Goal: Task Accomplishment & Management: Complete application form

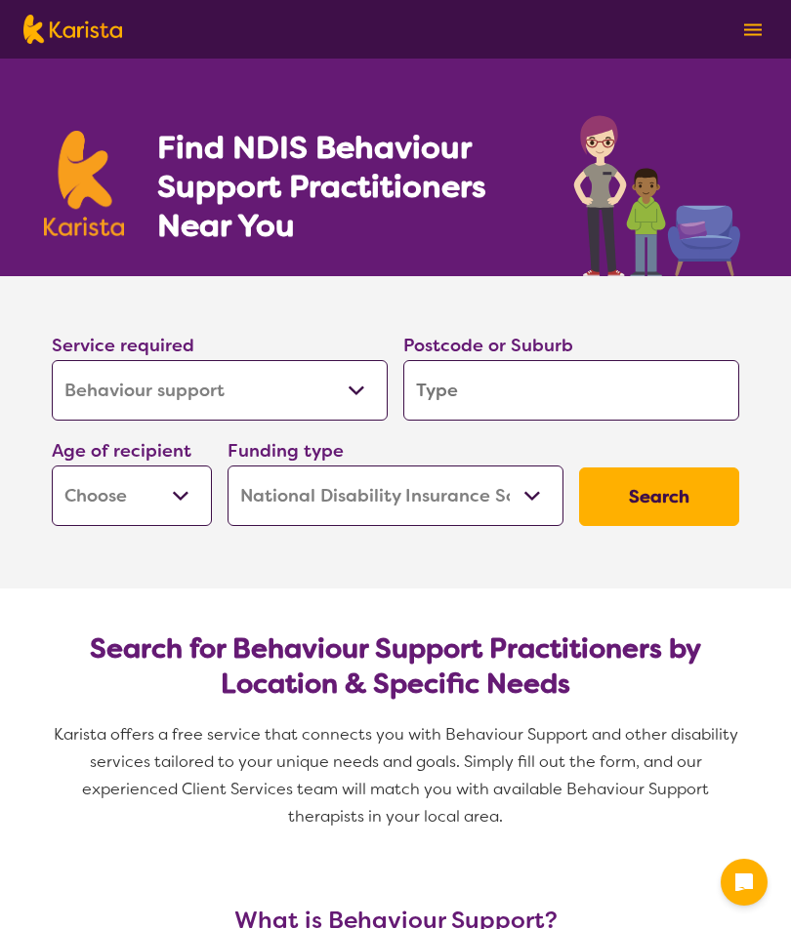
select select "Behaviour support"
select select "NDIS"
select select "Behaviour support"
select select "NDIS"
click at [655, 386] on input "search" at bounding box center [571, 390] width 336 height 61
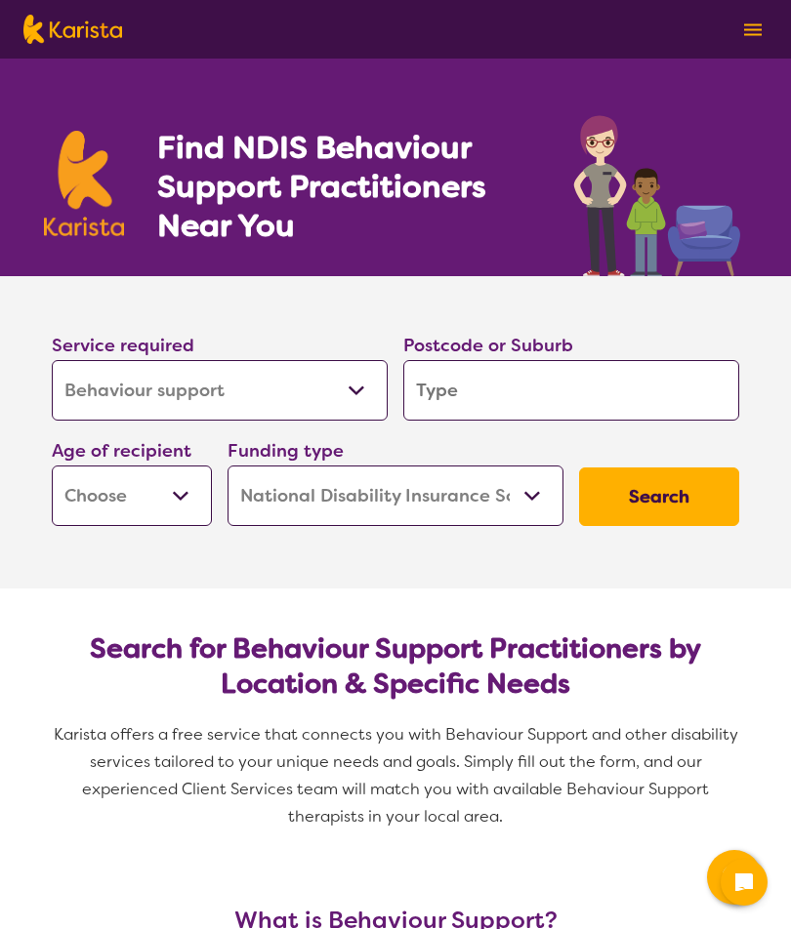
type input "K"
type input "F"
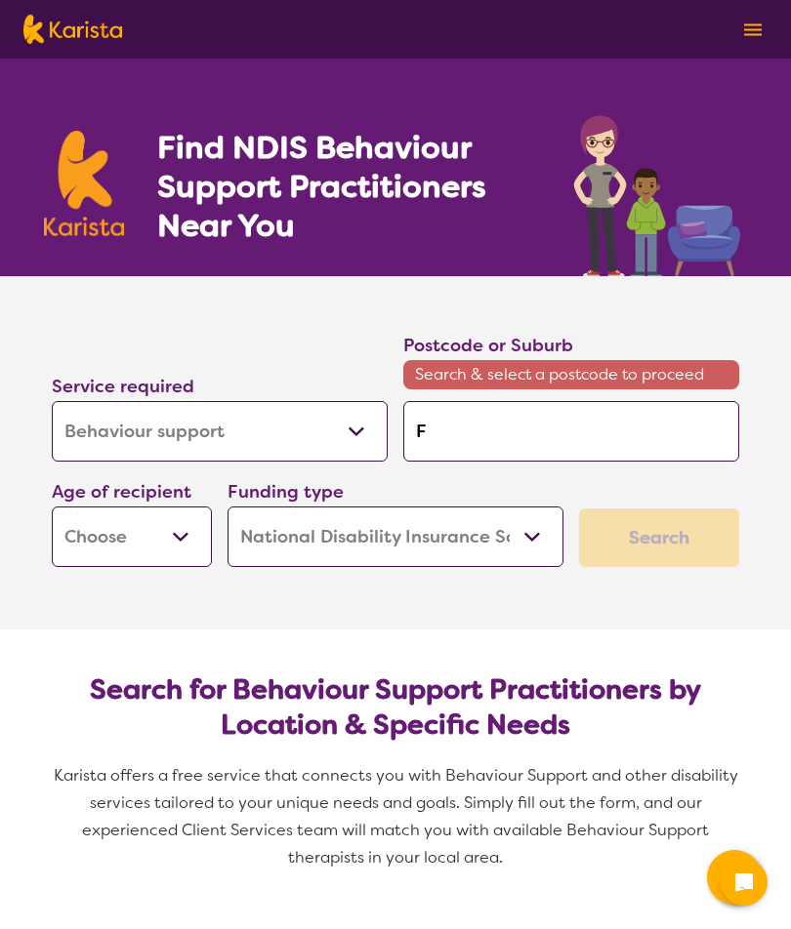
type input "Fo"
type input "For"
type input "Forr"
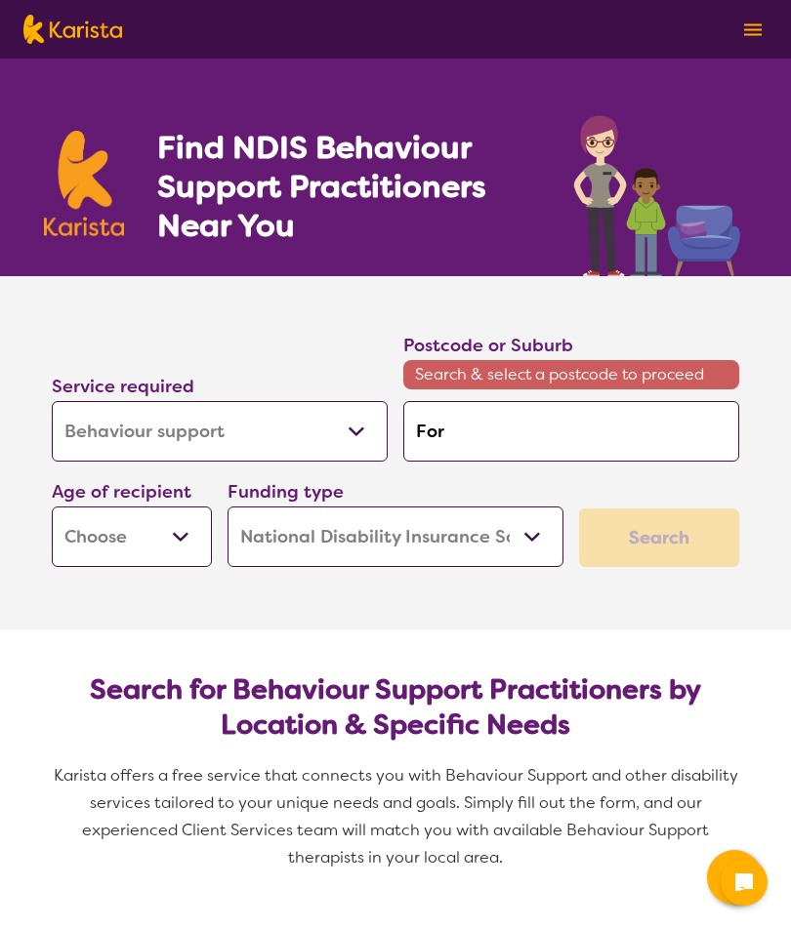
type input "Forr"
type input "Forre"
type input "Forres"
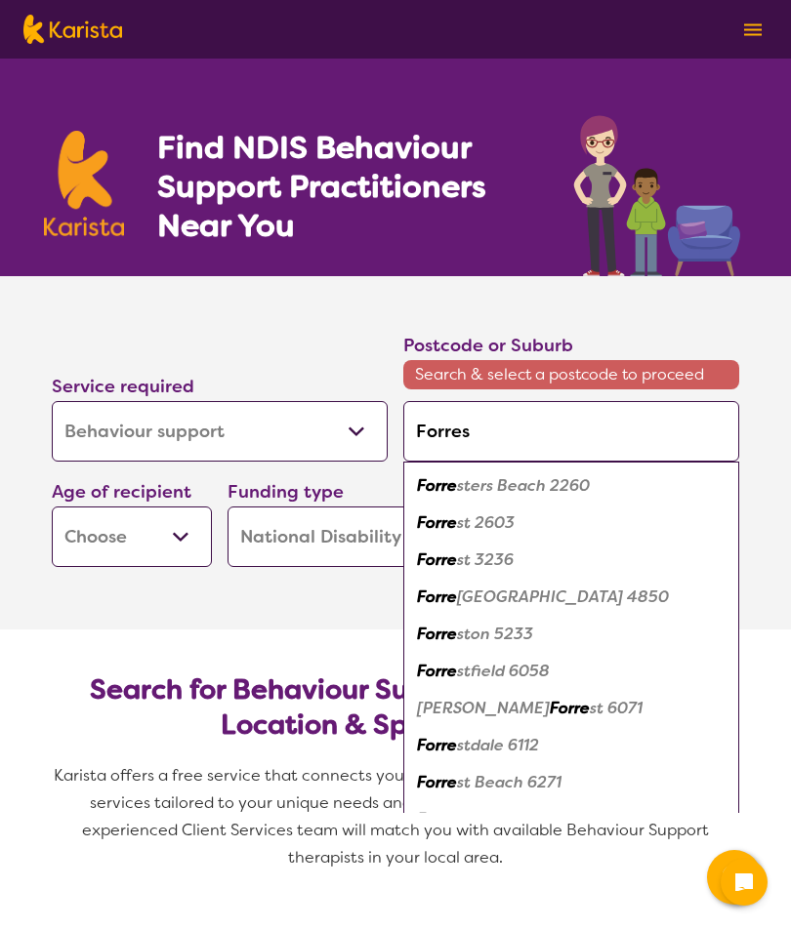
type input "Forrest"
type input "Forrestf"
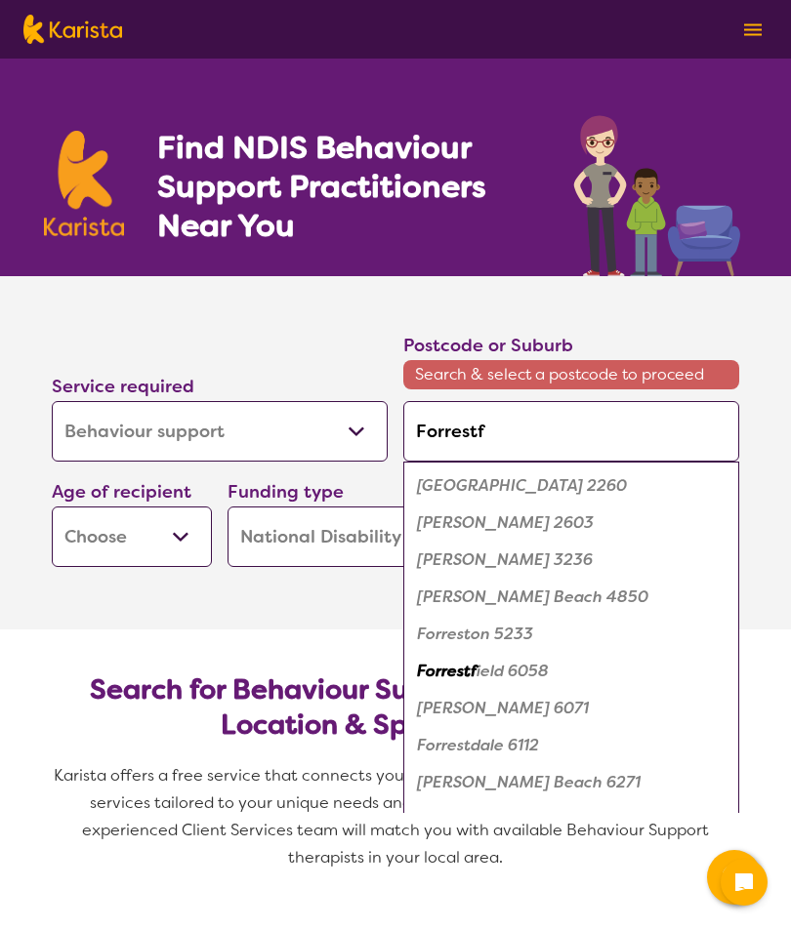
type input "Forrestfi"
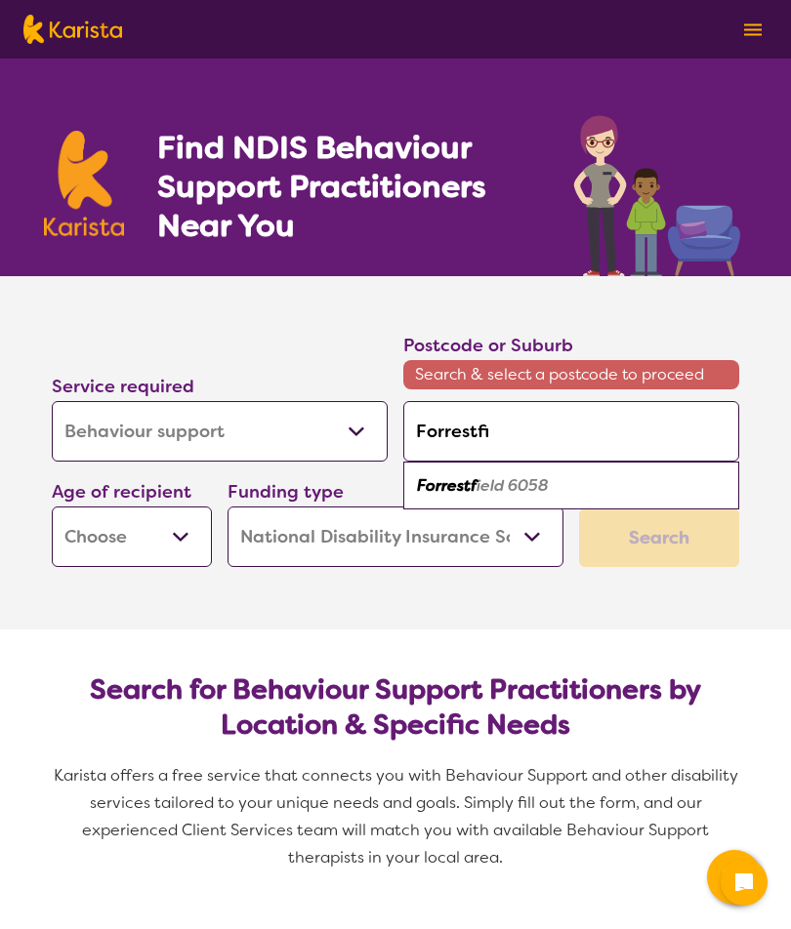
type input "Forrestfie"
type input "Forrestfiel"
type input "Forrestfield"
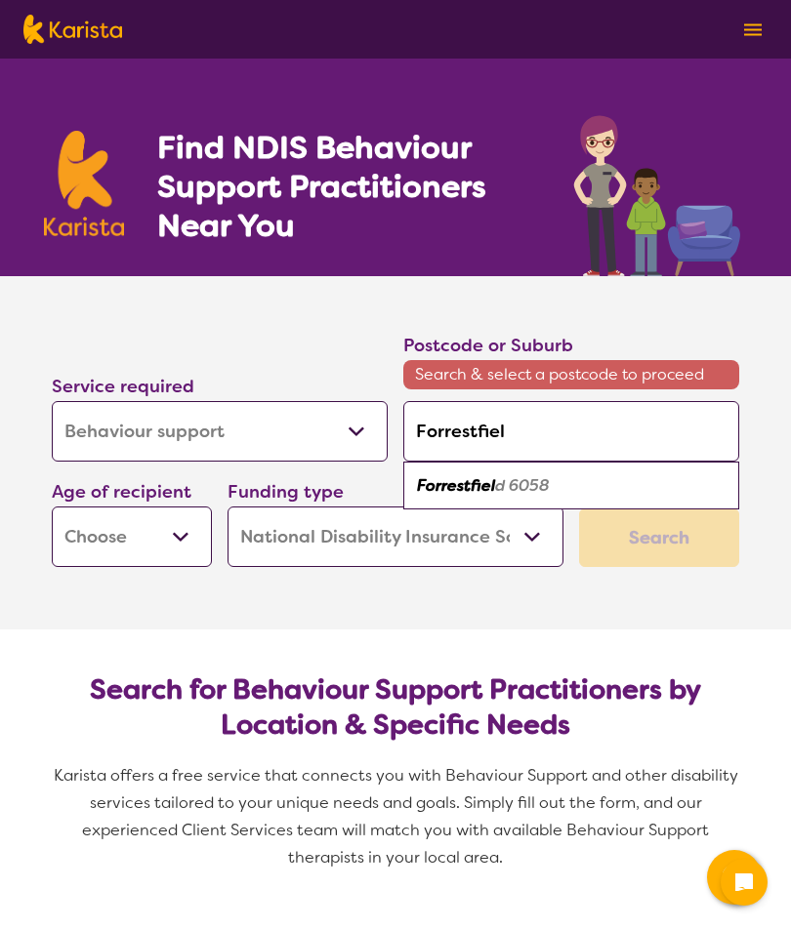
type input "Forrestfield"
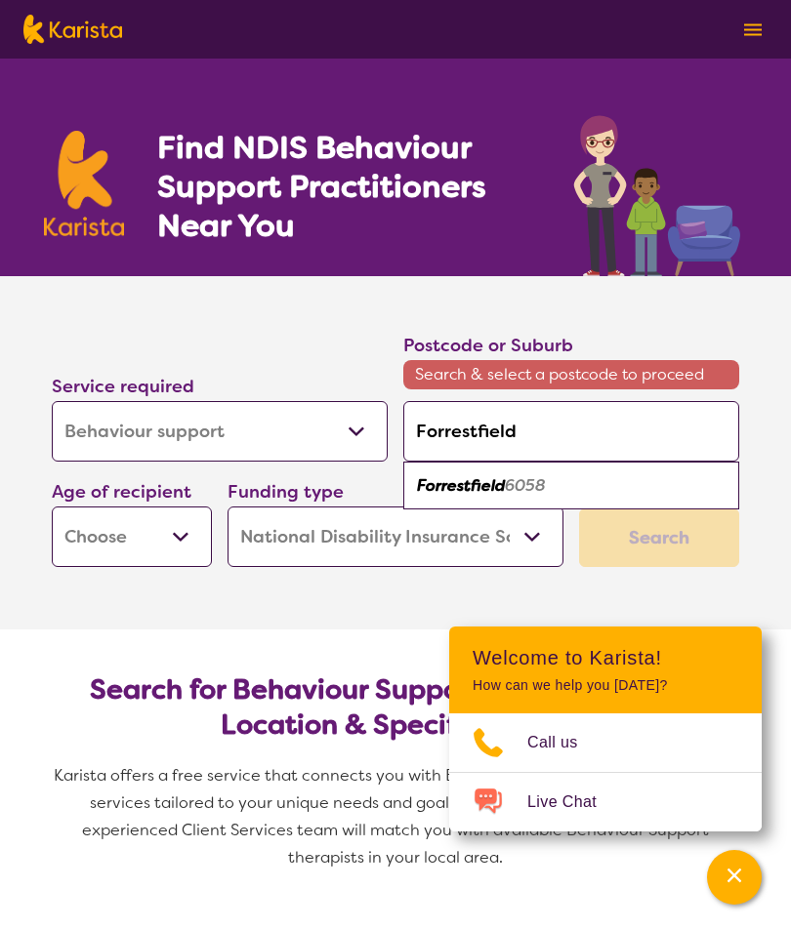
type input "Forrestfield"
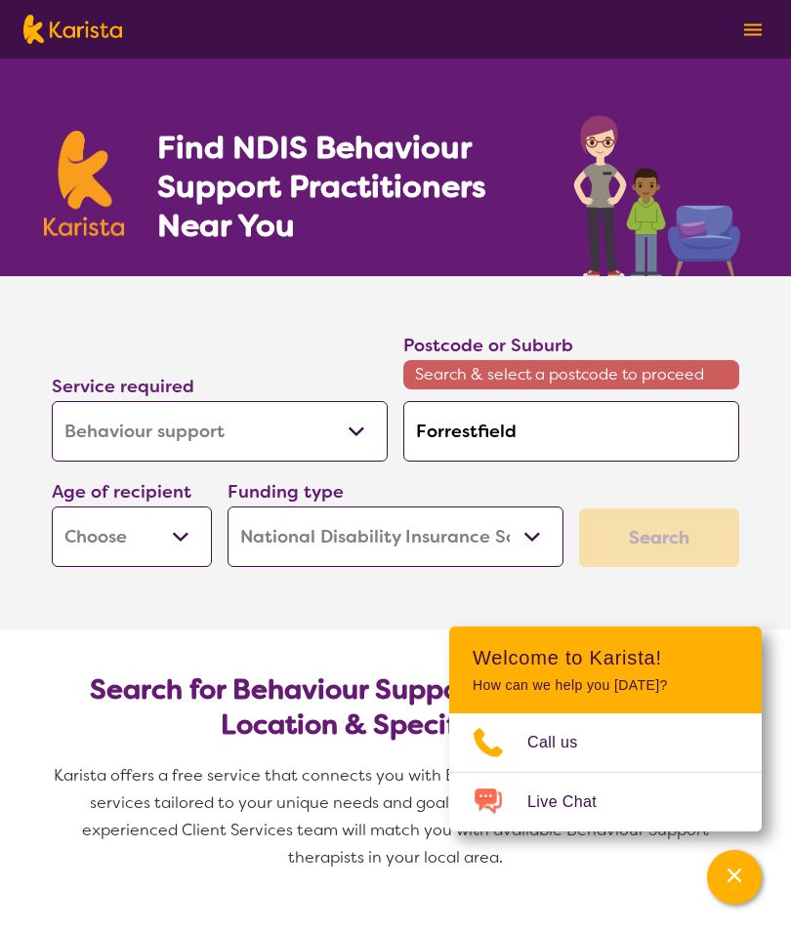
click at [552, 488] on div "Funding type Home Care Package (HCP) National Disability Insurance Scheme (NDIS…" at bounding box center [395, 522] width 336 height 90
click at [167, 533] on select "Early Childhood - 0 to 9 Child - 10 to 11 Adolescent - 12 to 17 Adult - 18 to 6…" at bounding box center [132, 537] width 160 height 61
select select "AS"
click at [684, 524] on div "Search" at bounding box center [659, 538] width 160 height 59
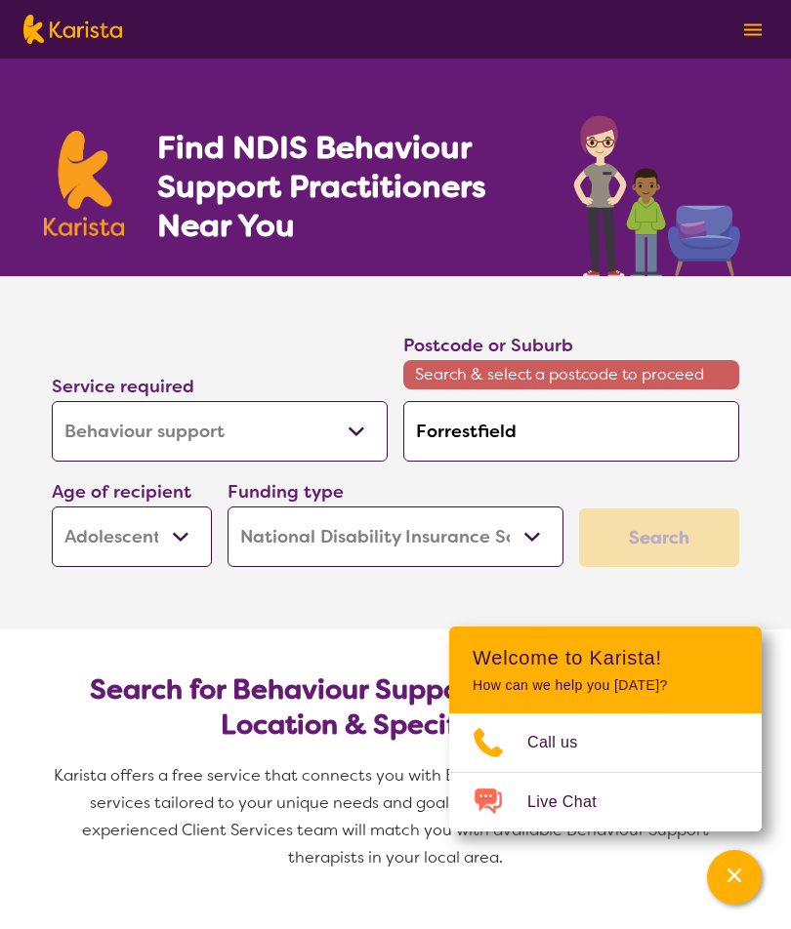
click at [733, 874] on icon "Channel Menu" at bounding box center [734, 876] width 14 height 14
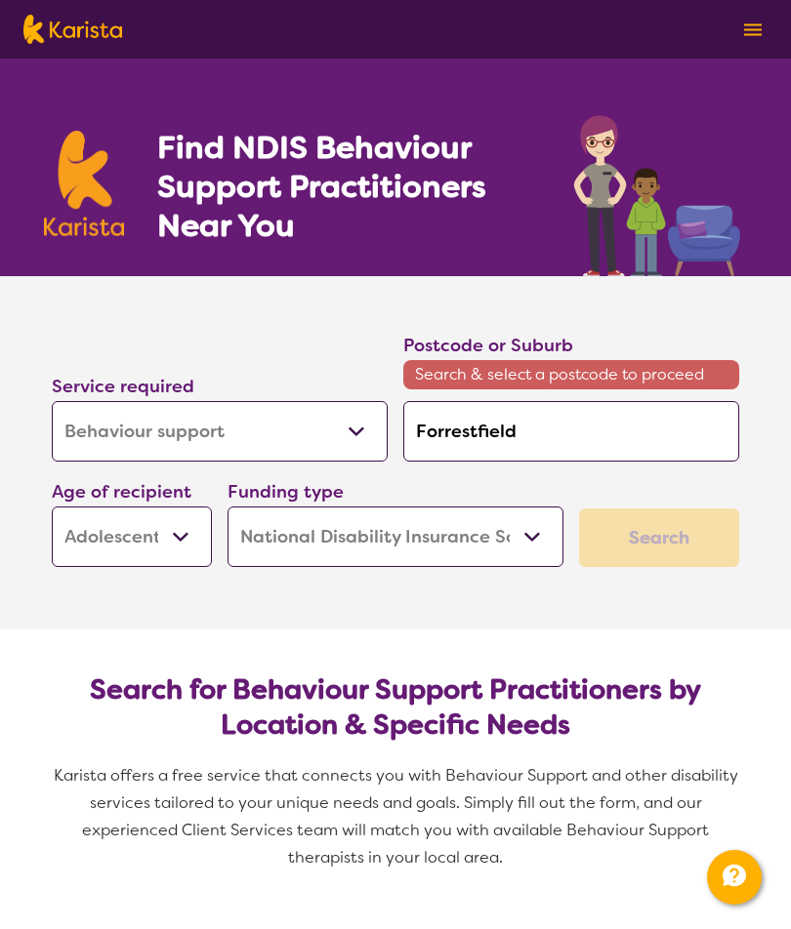
click at [674, 536] on div "Search" at bounding box center [659, 538] width 160 height 59
click at [670, 422] on input "Forrestfield" at bounding box center [571, 431] width 336 height 61
type input "Forrestfiel"
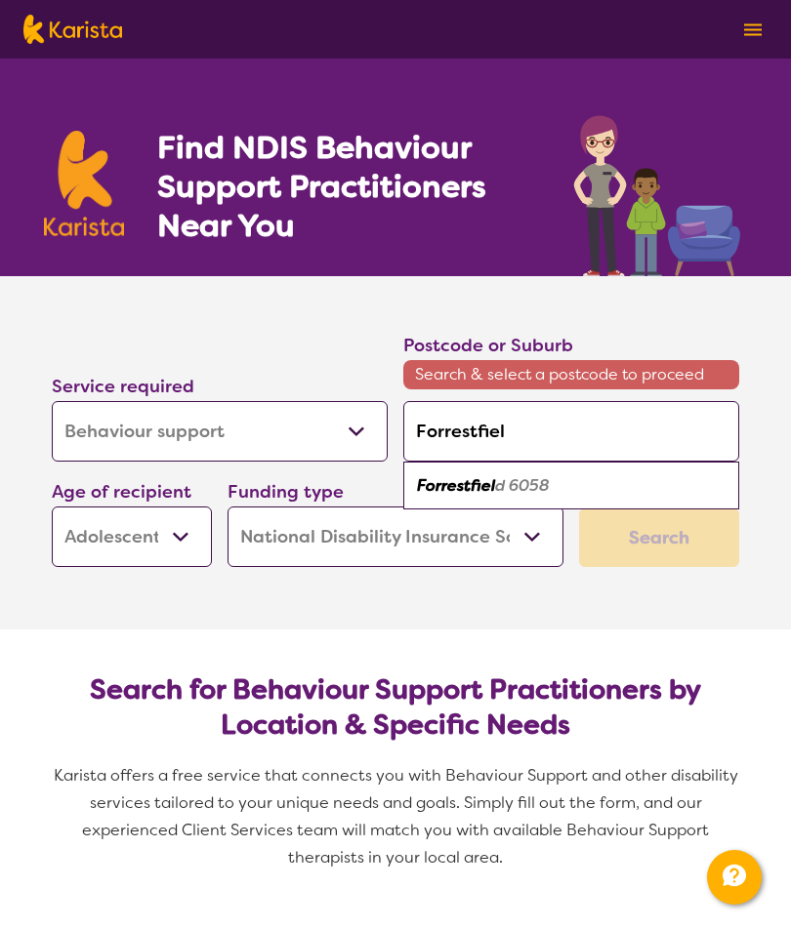
click at [526, 486] on em "d 6058" at bounding box center [522, 485] width 55 height 20
type input "6058"
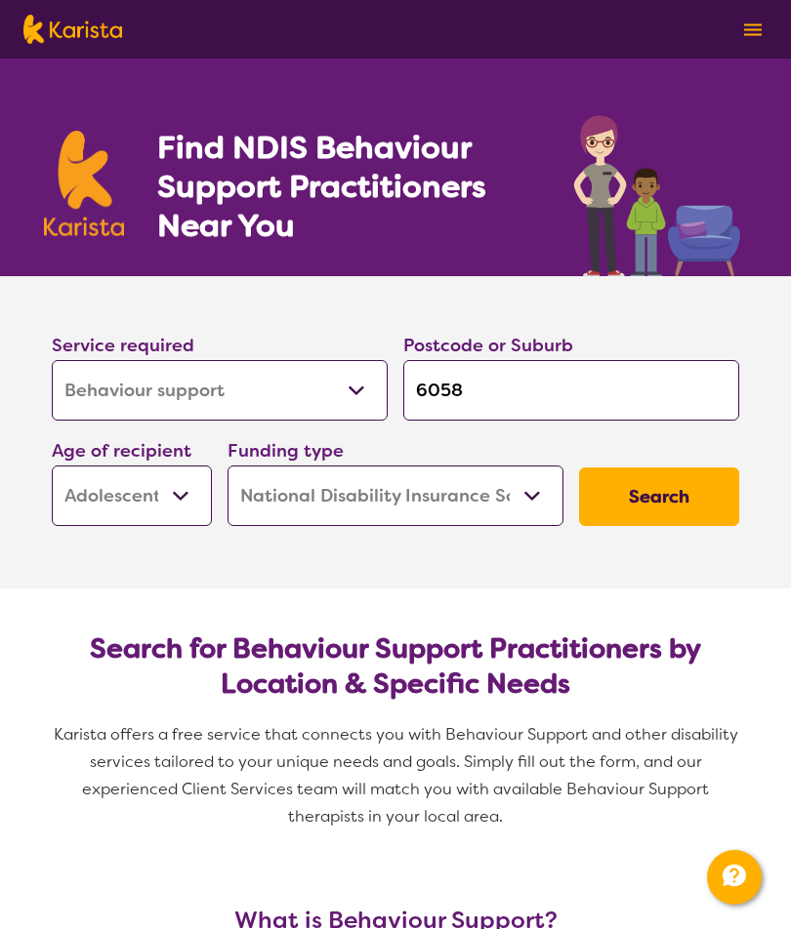
click at [672, 501] on button "Search" at bounding box center [659, 497] width 160 height 59
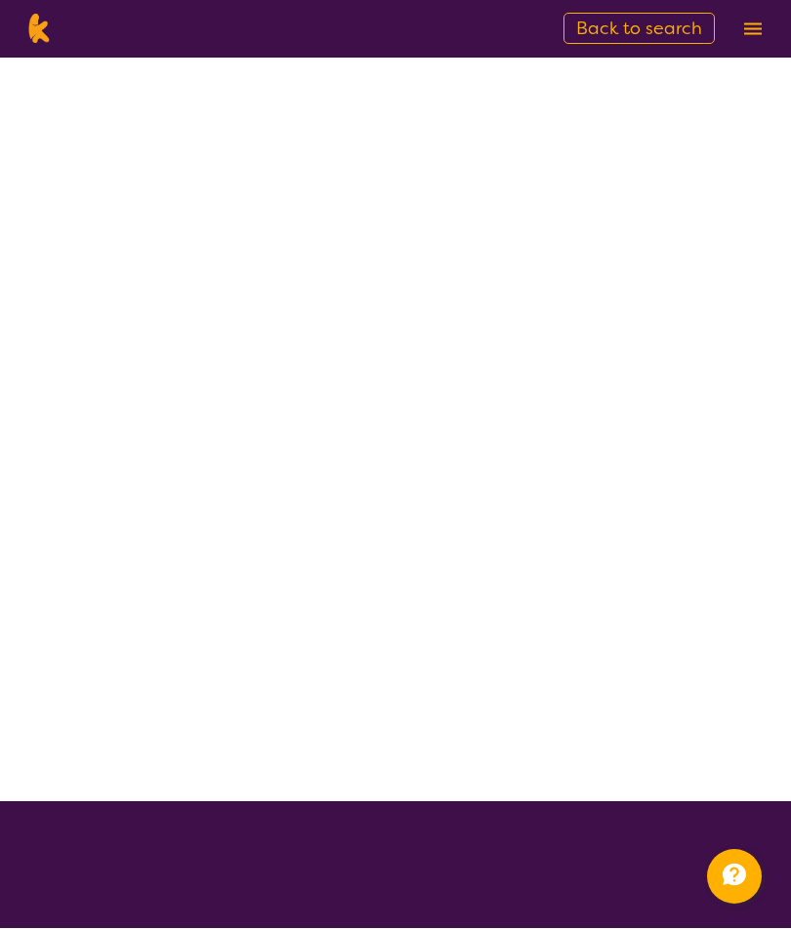
scroll to position [1, 0]
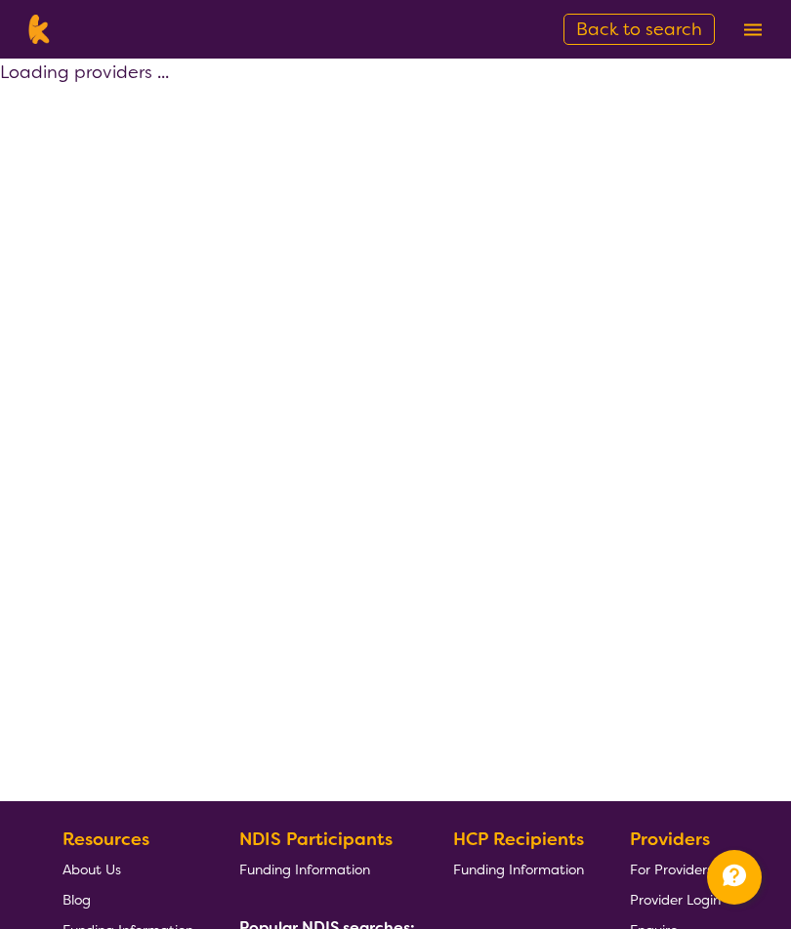
select select "by_score"
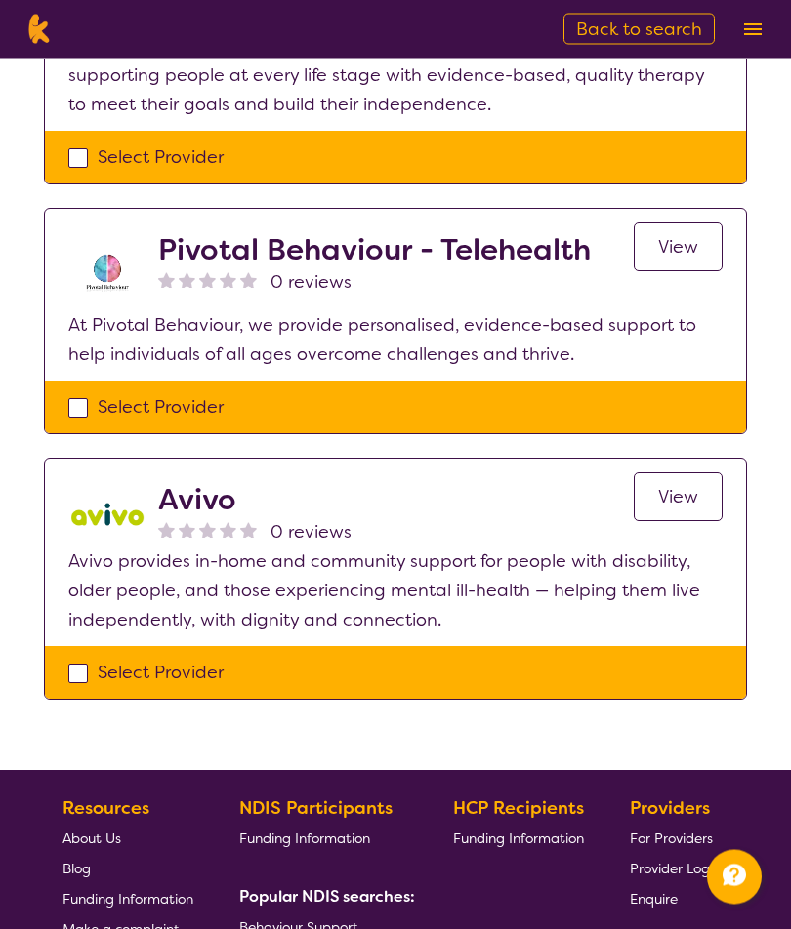
scroll to position [787, 0]
click at [312, 927] on span "Behaviour Support" at bounding box center [298, 927] width 119 height 18
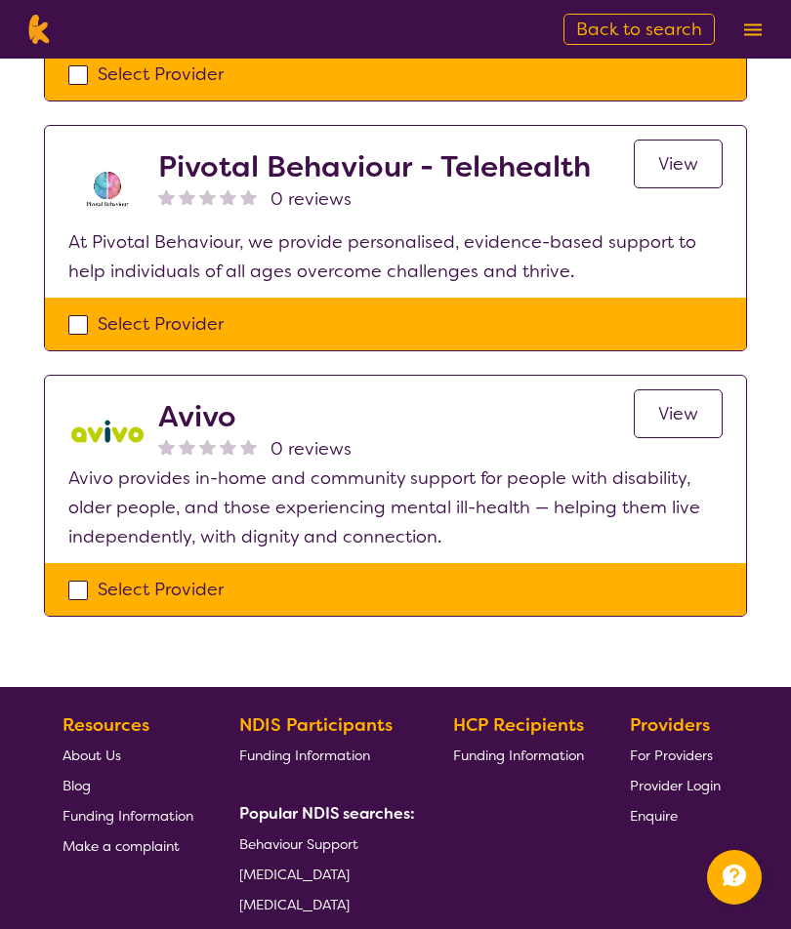
scroll to position [83, 0]
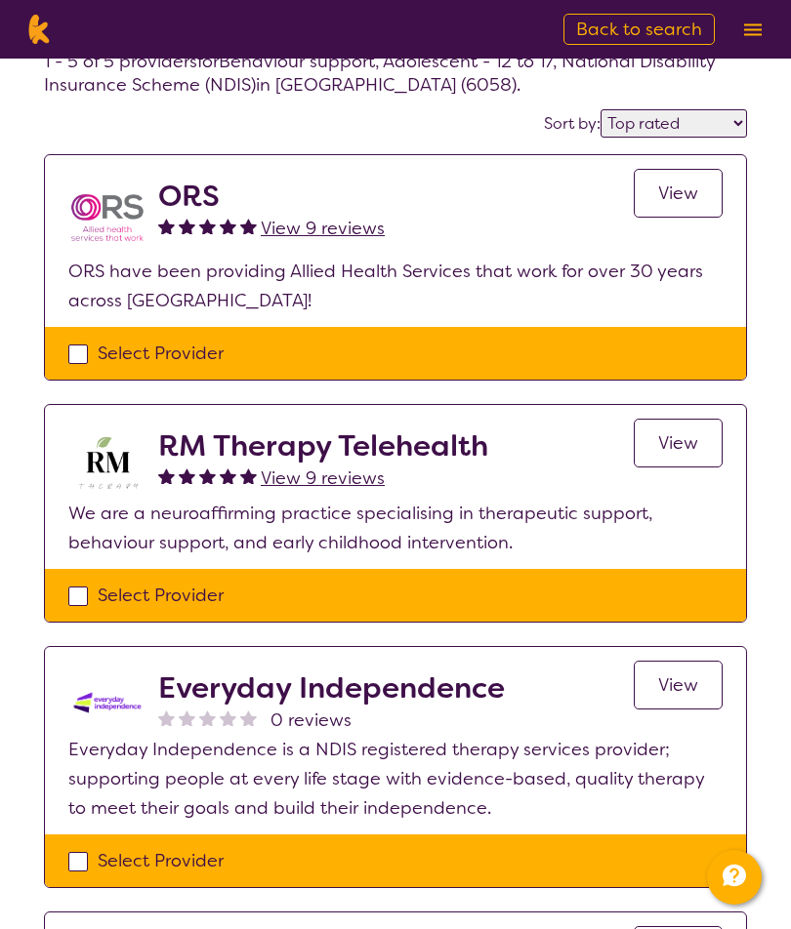
select select "Behaviour support"
select select "AS"
select select "NDIS"
select select "Behaviour support"
select select "AS"
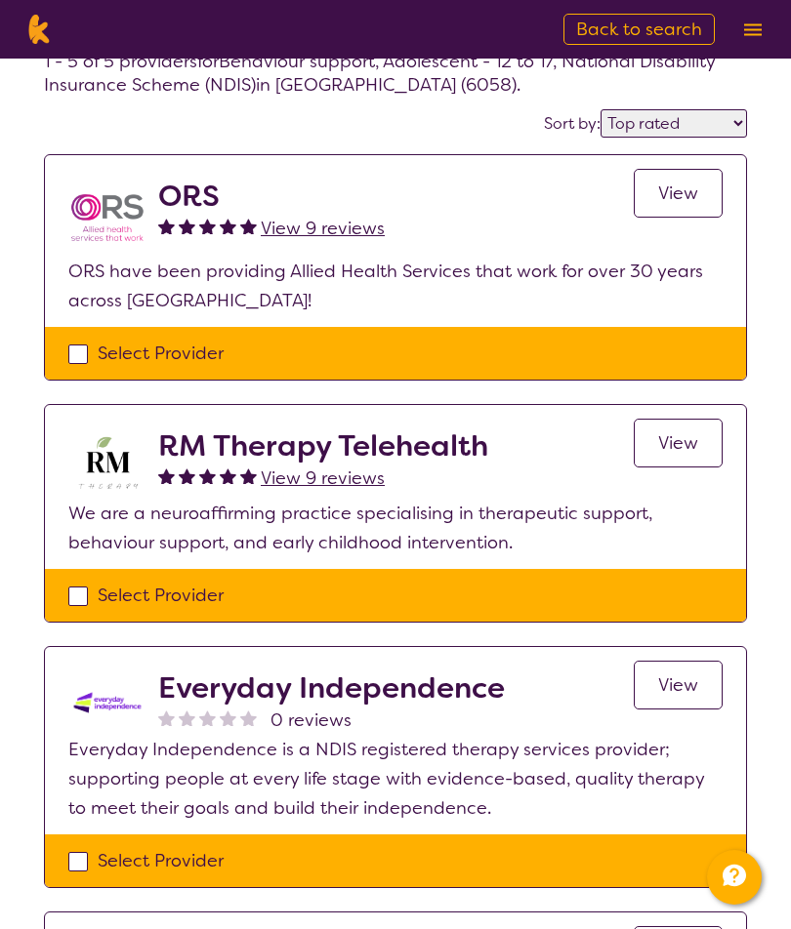
select select "NDIS"
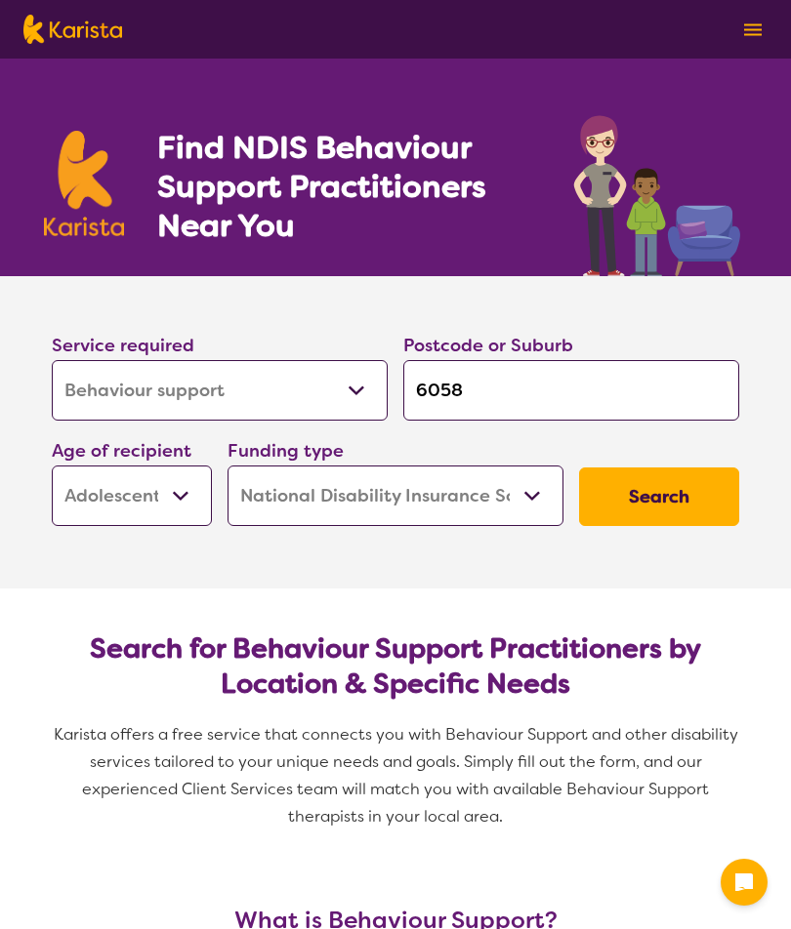
select select "Behaviour support"
select select "AS"
select select "NDIS"
select select "Behaviour support"
select select "AS"
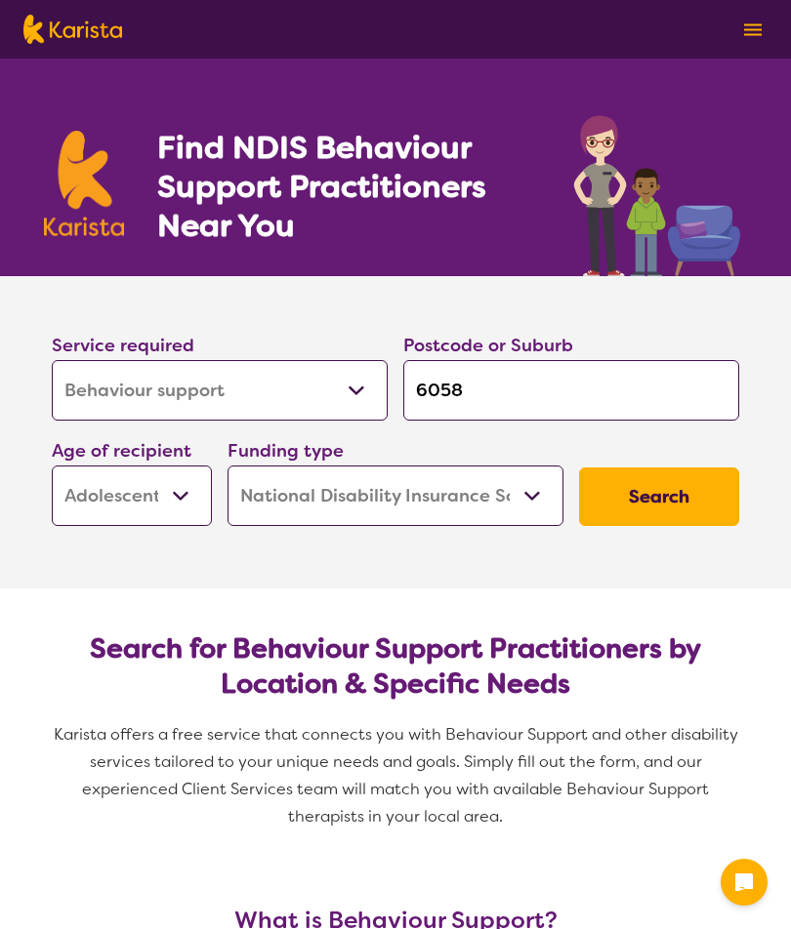
select select "NDIS"
click at [570, 404] on input "6058" at bounding box center [571, 390] width 336 height 61
type input "605"
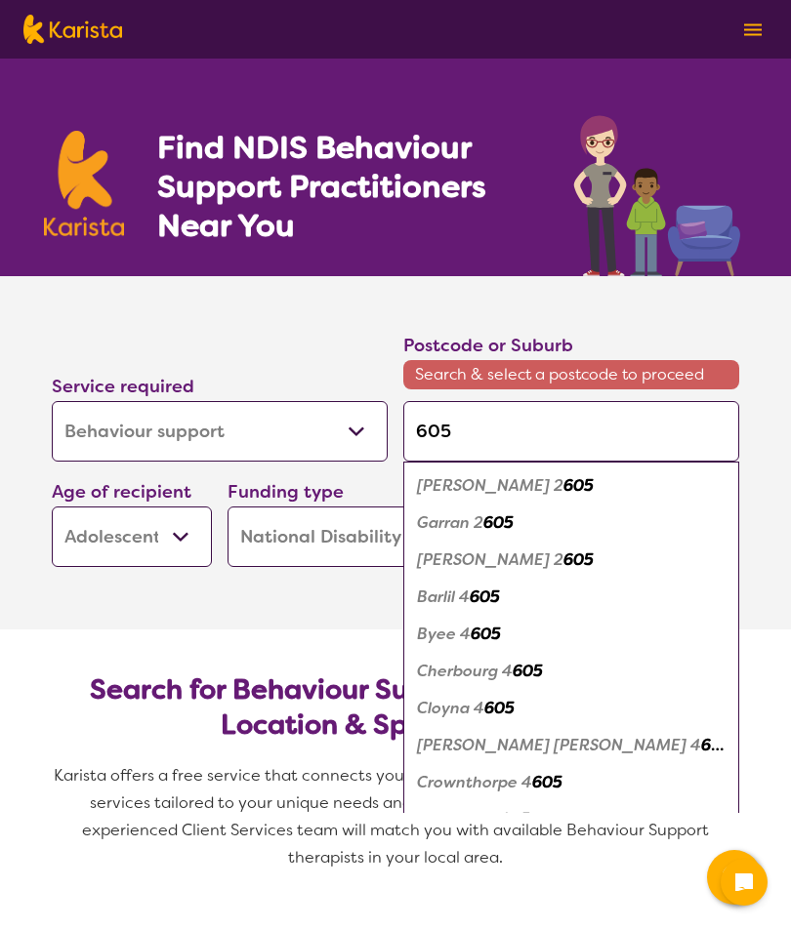
type input "60"
type input "607"
type input "6076"
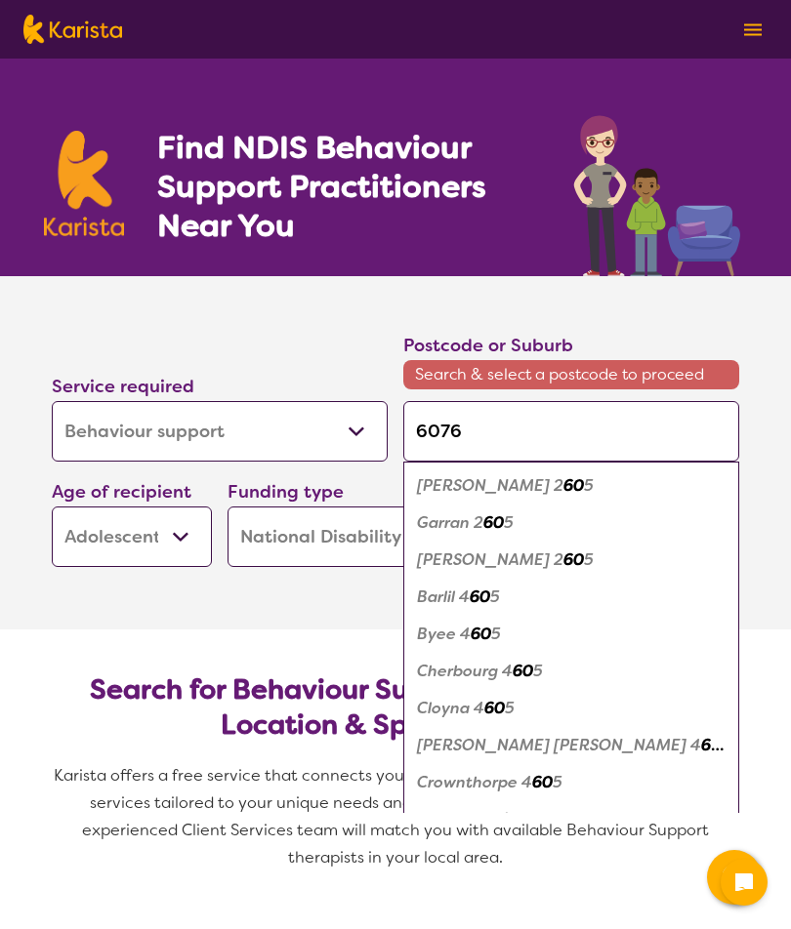
type input "6076"
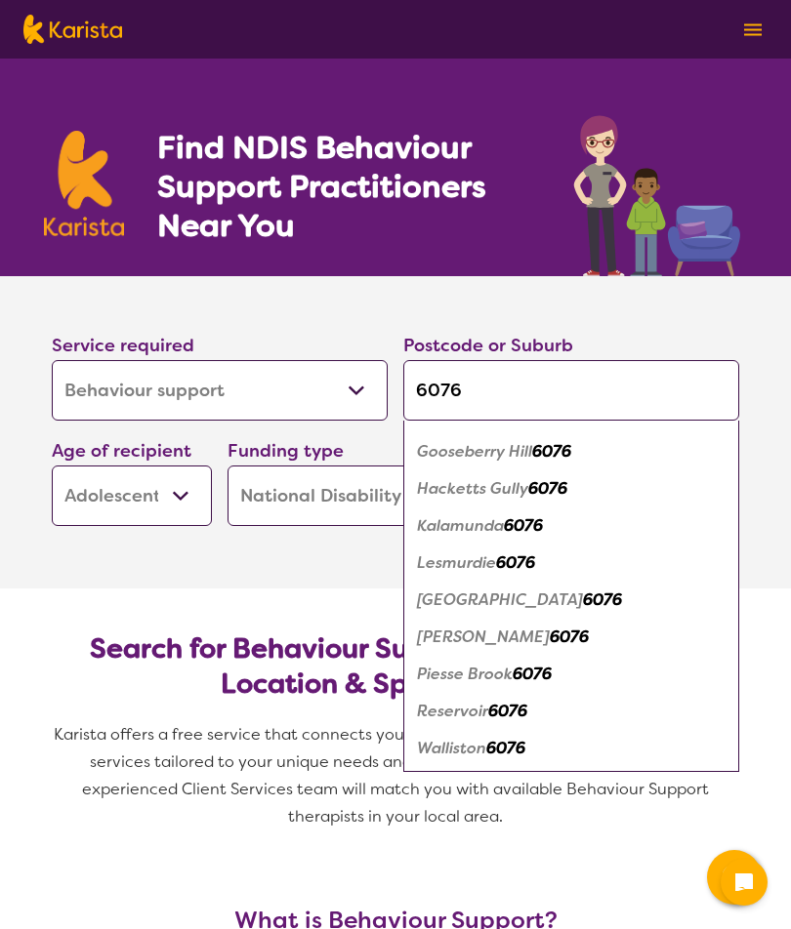
scroll to position [67, 0]
type input "6076"
click at [518, 528] on em "6076" at bounding box center [523, 525] width 39 height 20
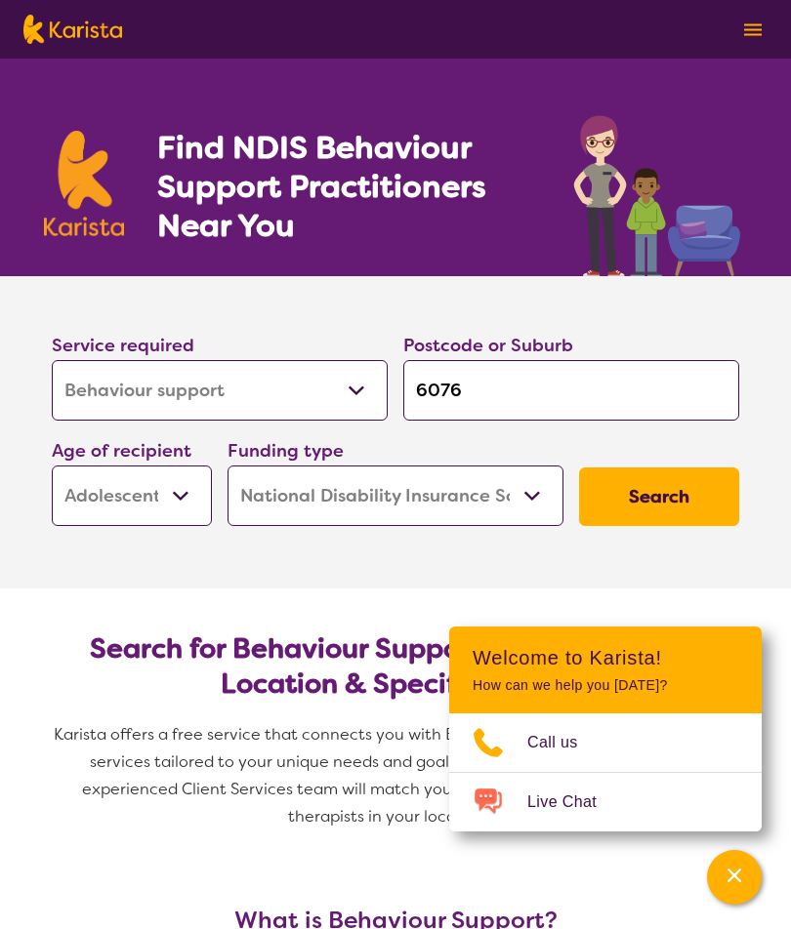
scroll to position [0, 0]
click at [661, 513] on button "Search" at bounding box center [659, 497] width 160 height 59
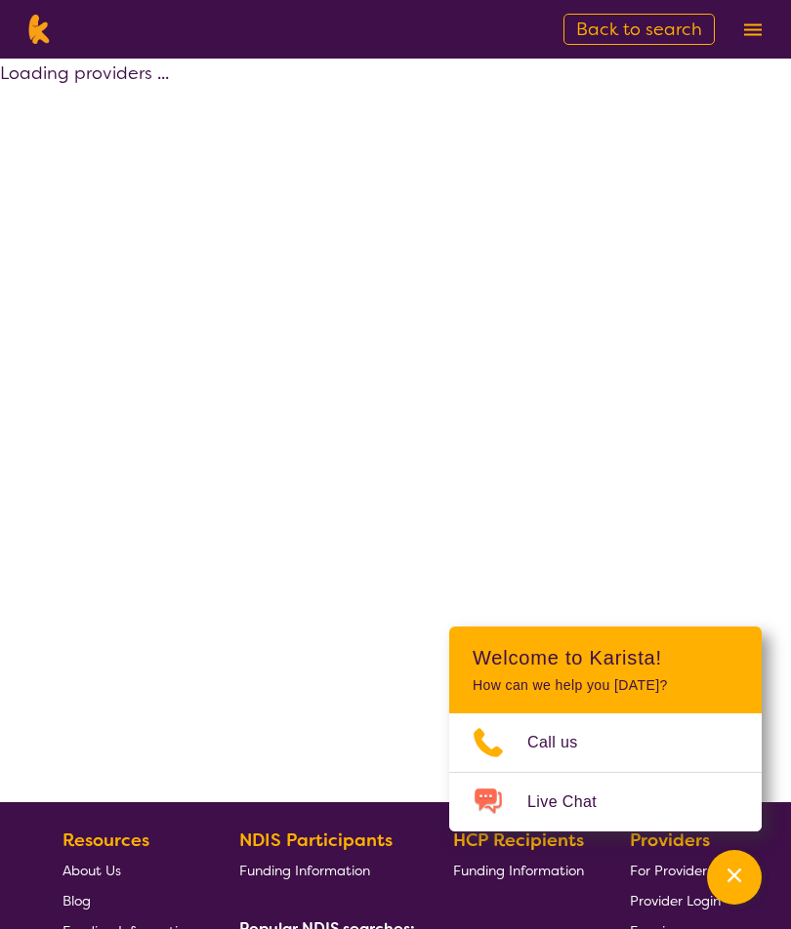
select select "by_score"
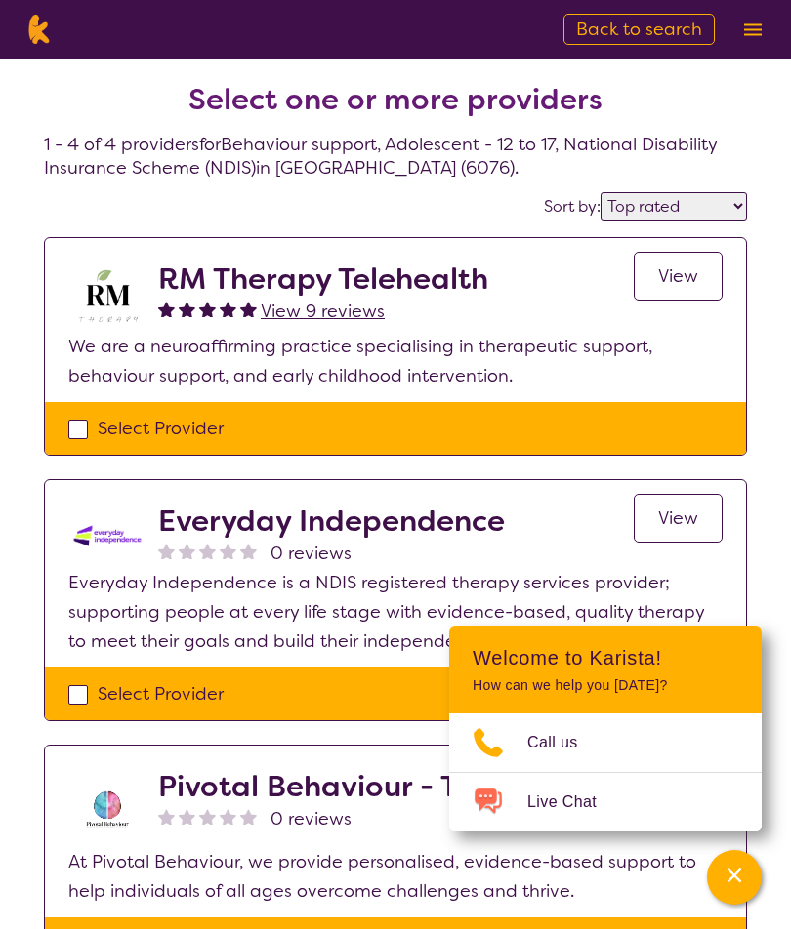
click at [736, 882] on icon "Channel Menu" at bounding box center [734, 876] width 20 height 20
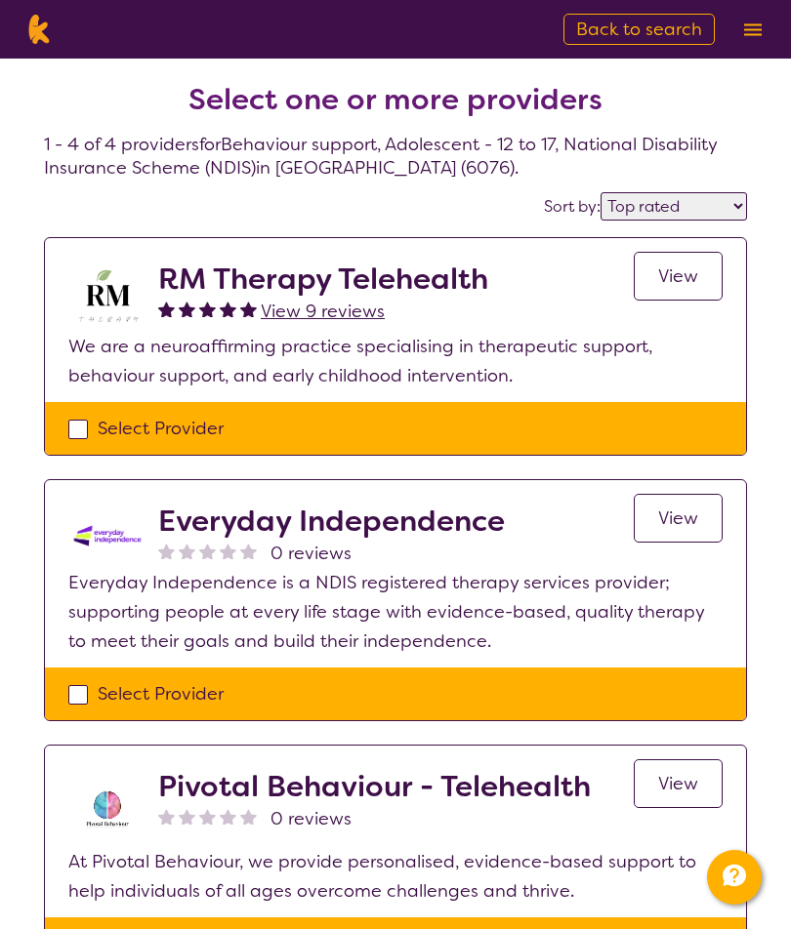
select select "Behaviour support"
select select "AS"
select select "NDIS"
select select "Behaviour support"
select select "AS"
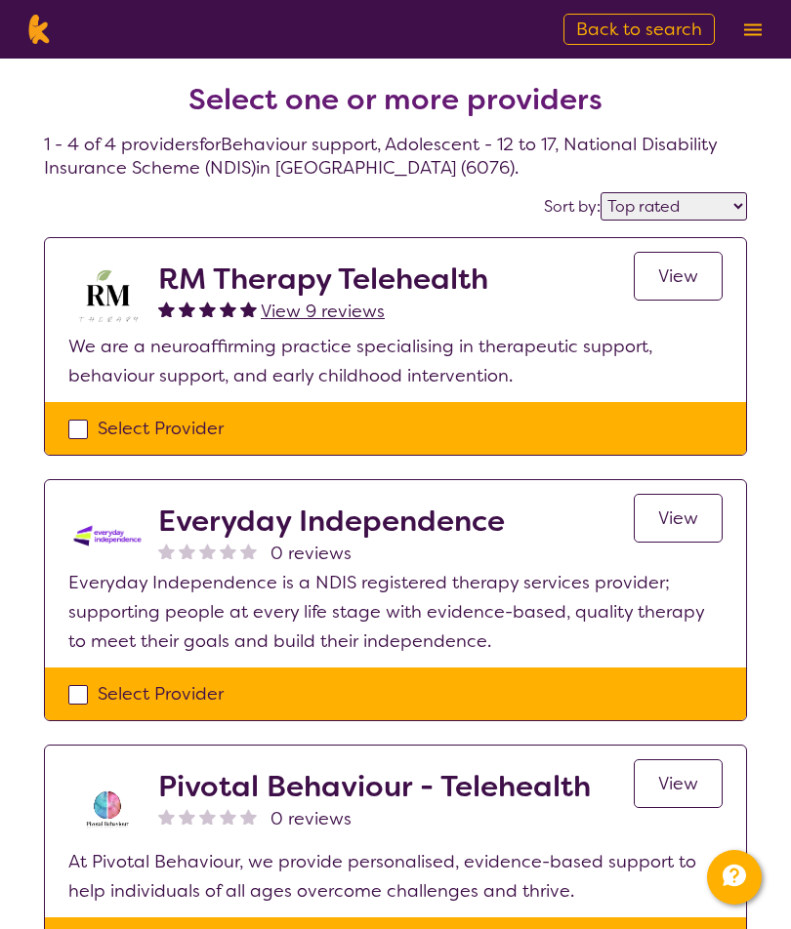
select select "NDIS"
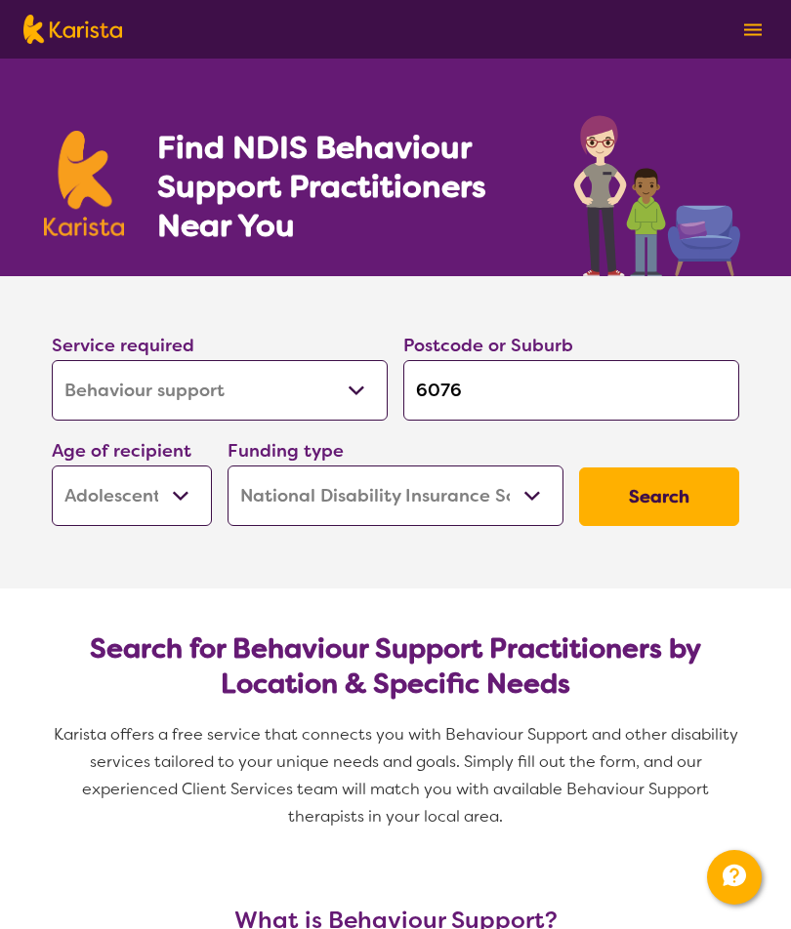
click at [552, 391] on input "6076" at bounding box center [571, 390] width 336 height 61
type input "607"
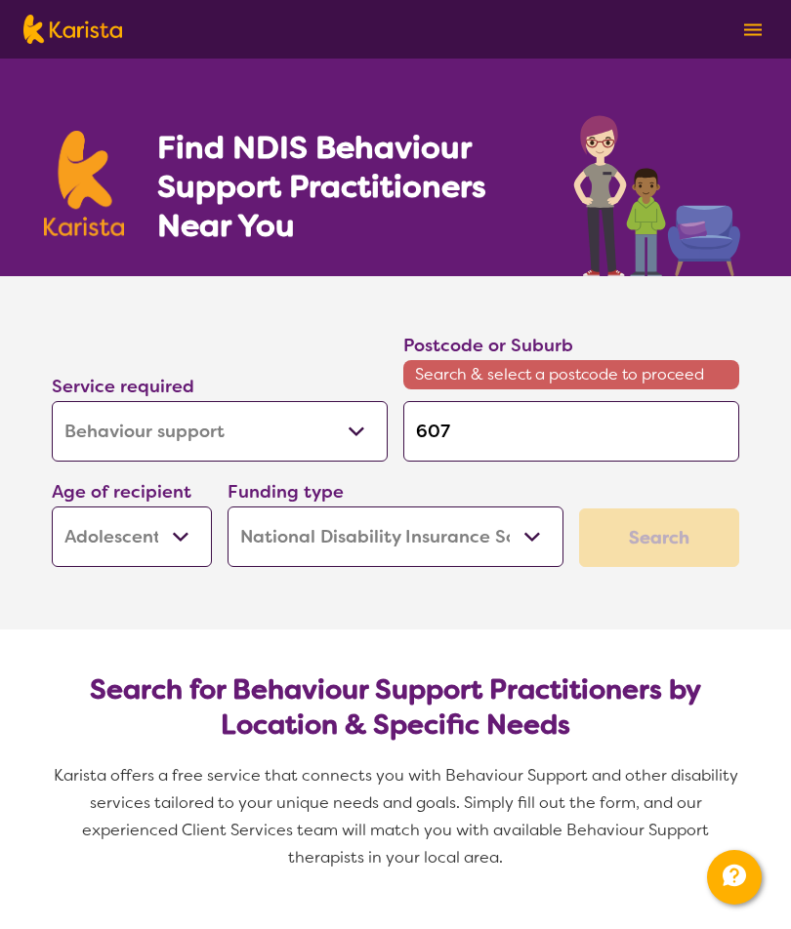
type input "60"
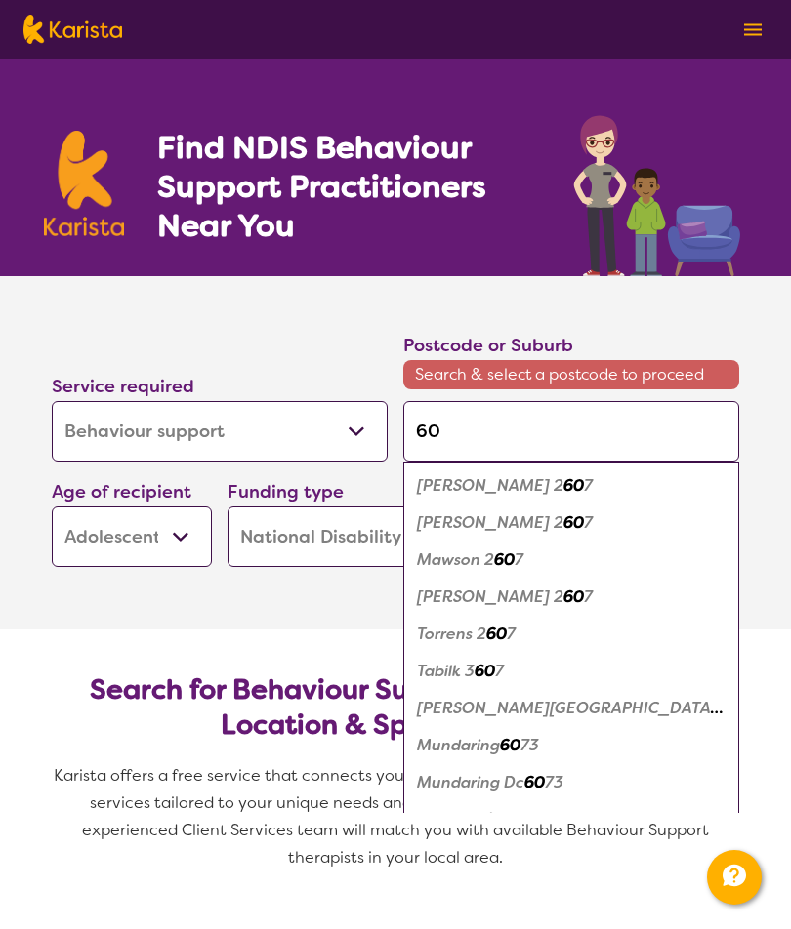
type input "605"
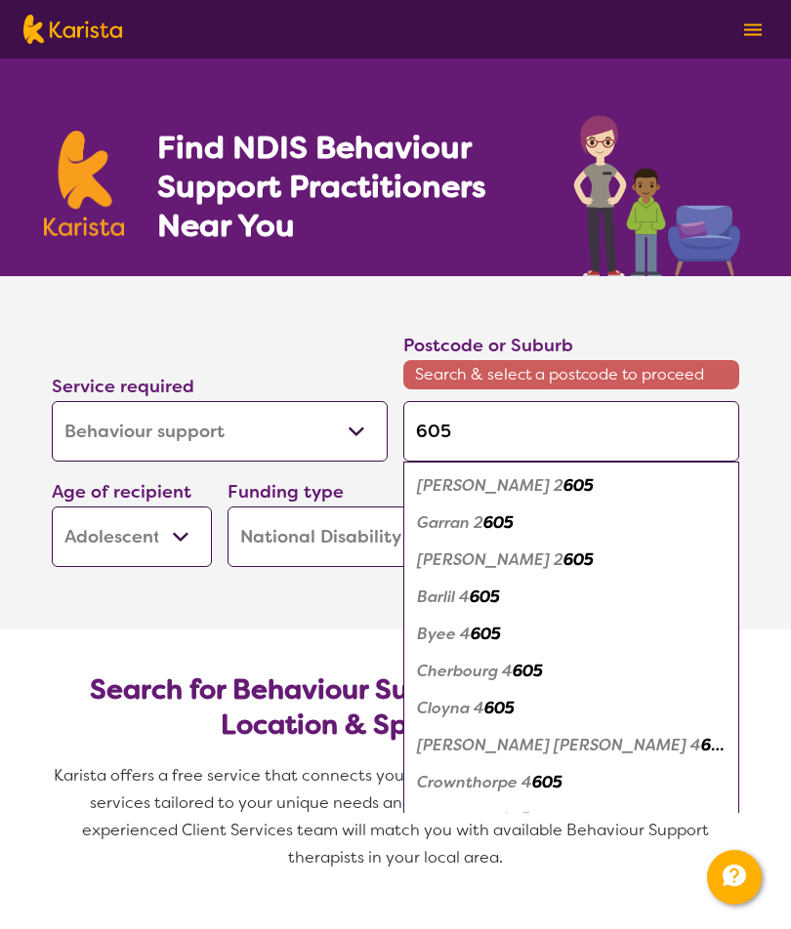
type input "6058"
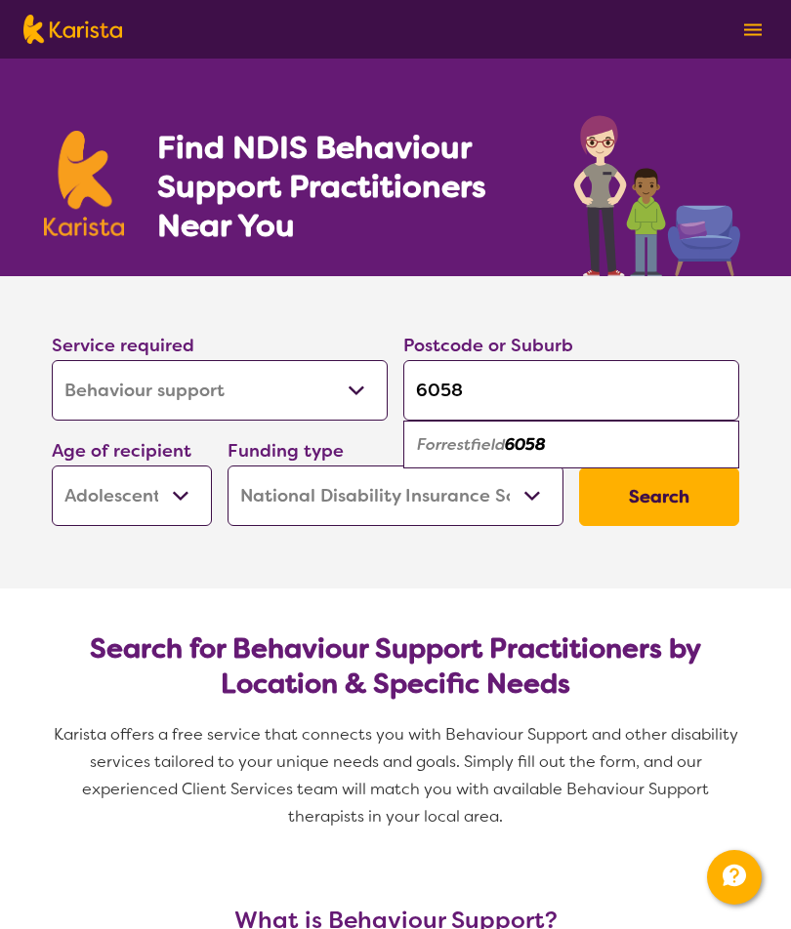
type input "6058"
click at [572, 445] on div "Forrestfield 6058" at bounding box center [571, 445] width 316 height 37
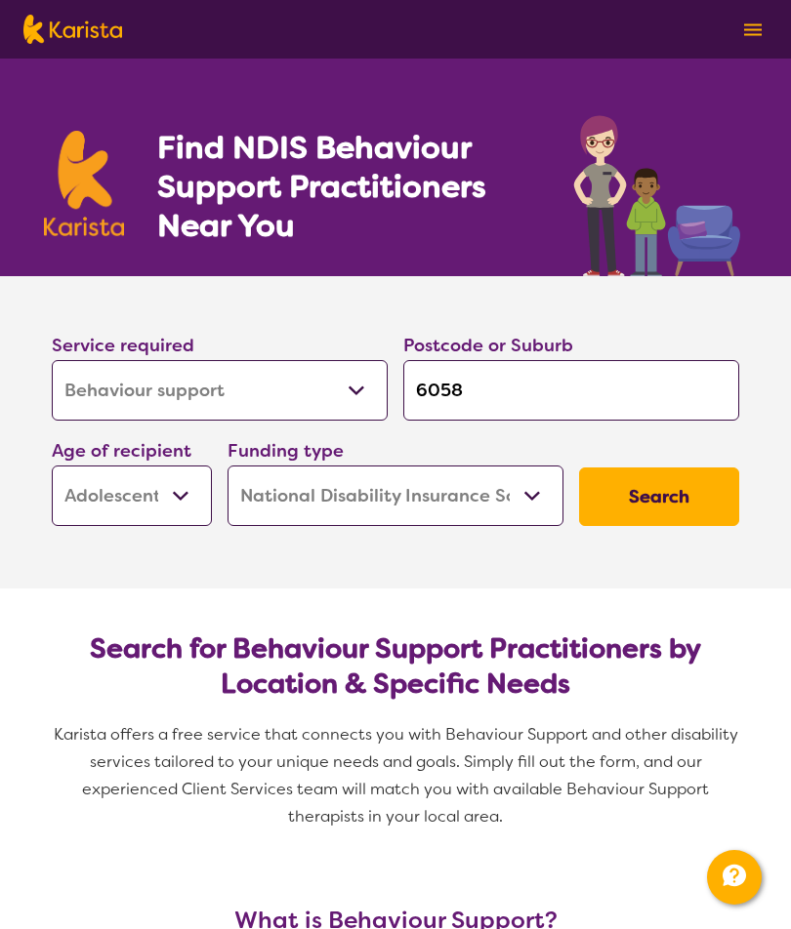
click at [697, 506] on button "Search" at bounding box center [659, 497] width 160 height 59
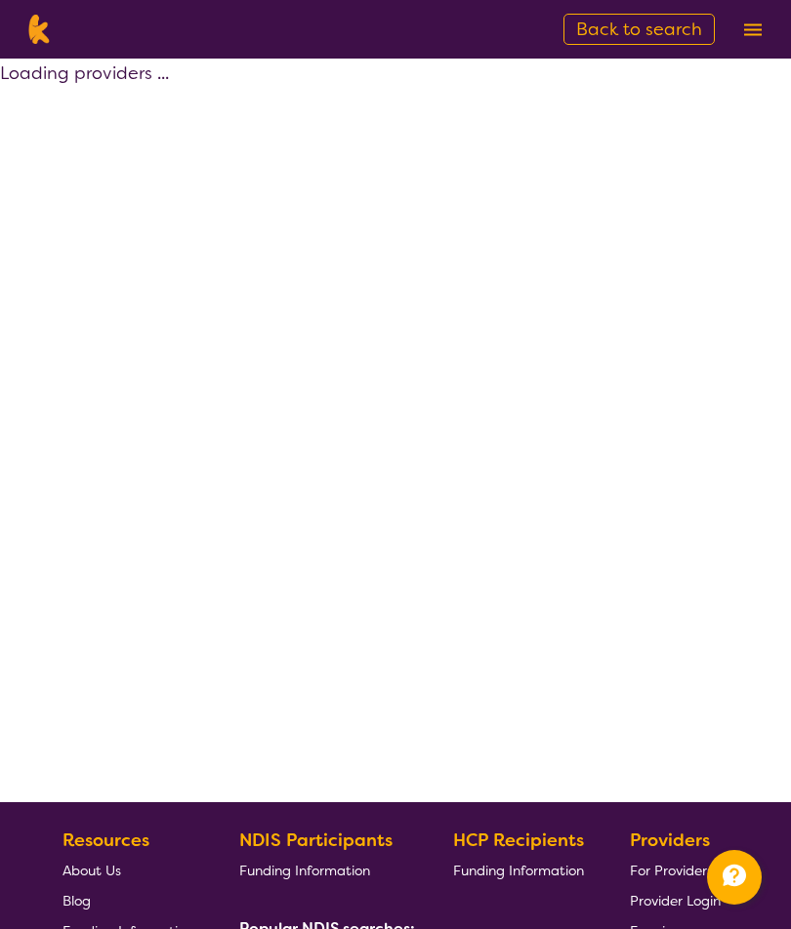
select select "by_score"
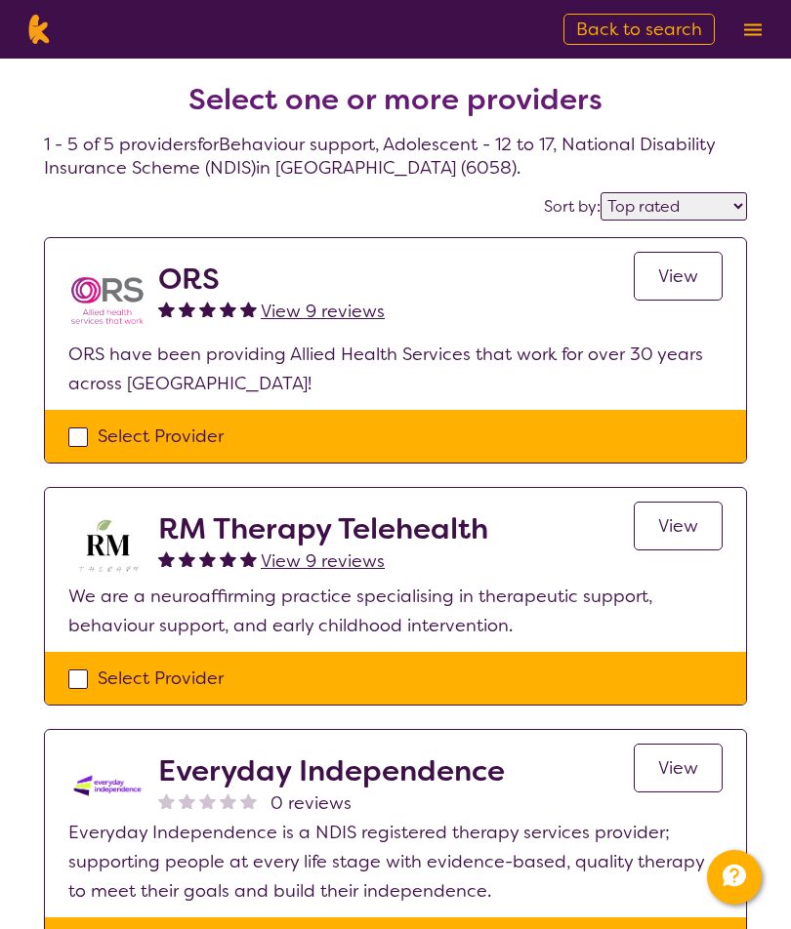
click at [676, 286] on span "View" at bounding box center [678, 276] width 40 height 23
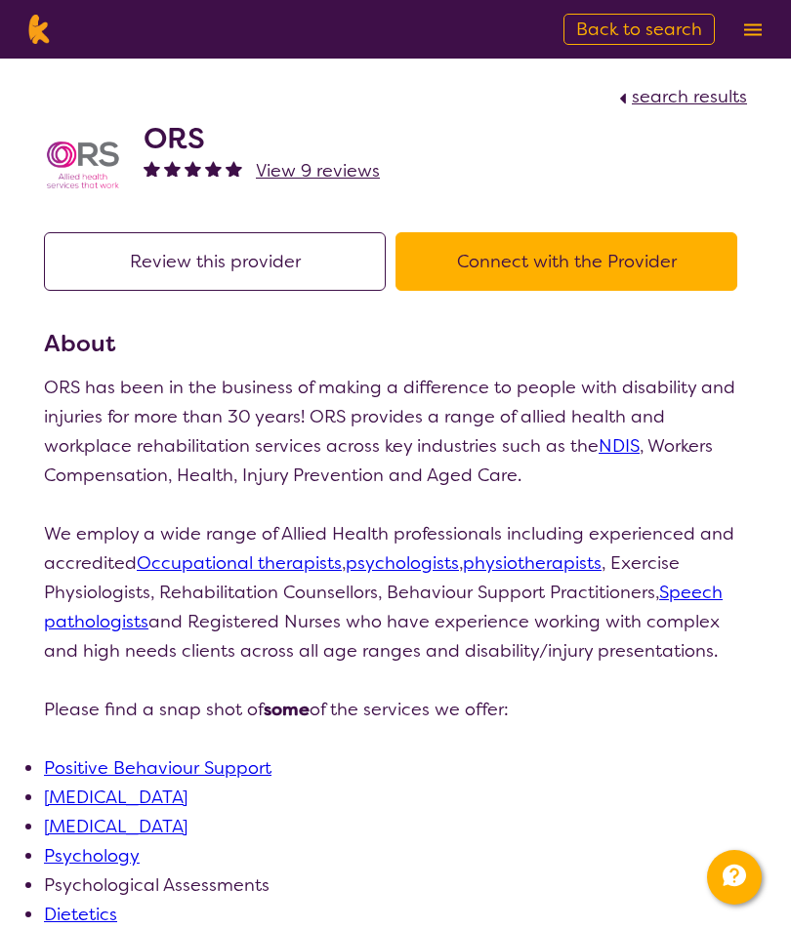
click at [648, 249] on button "Connect with the Provider" at bounding box center [566, 261] width 342 height 59
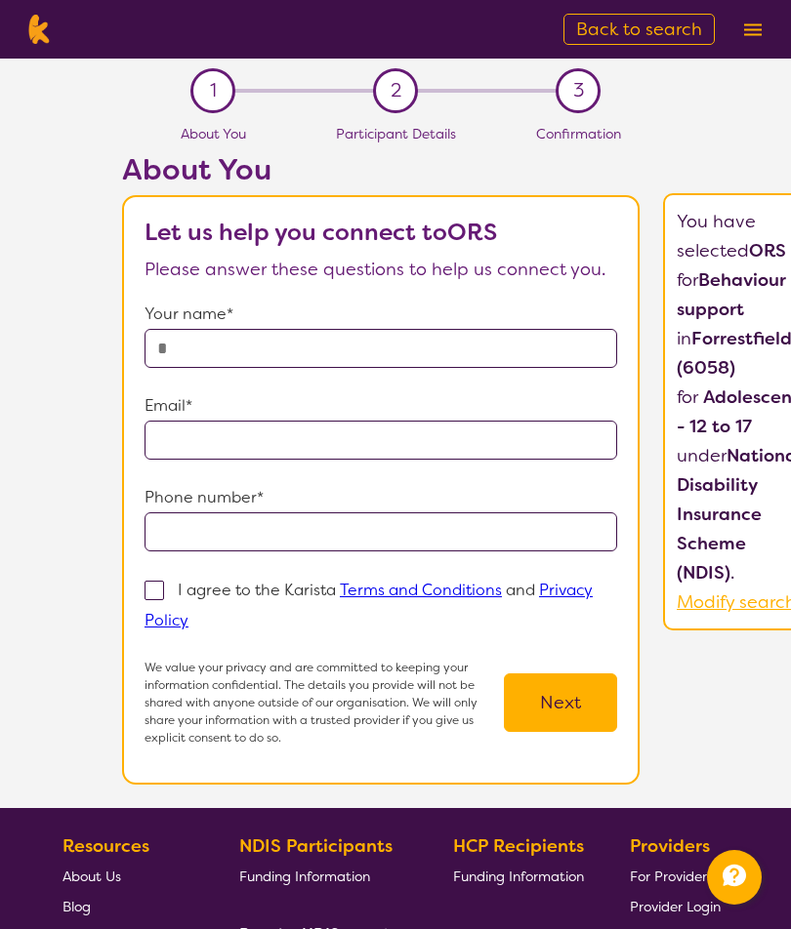
scroll to position [0, 12]
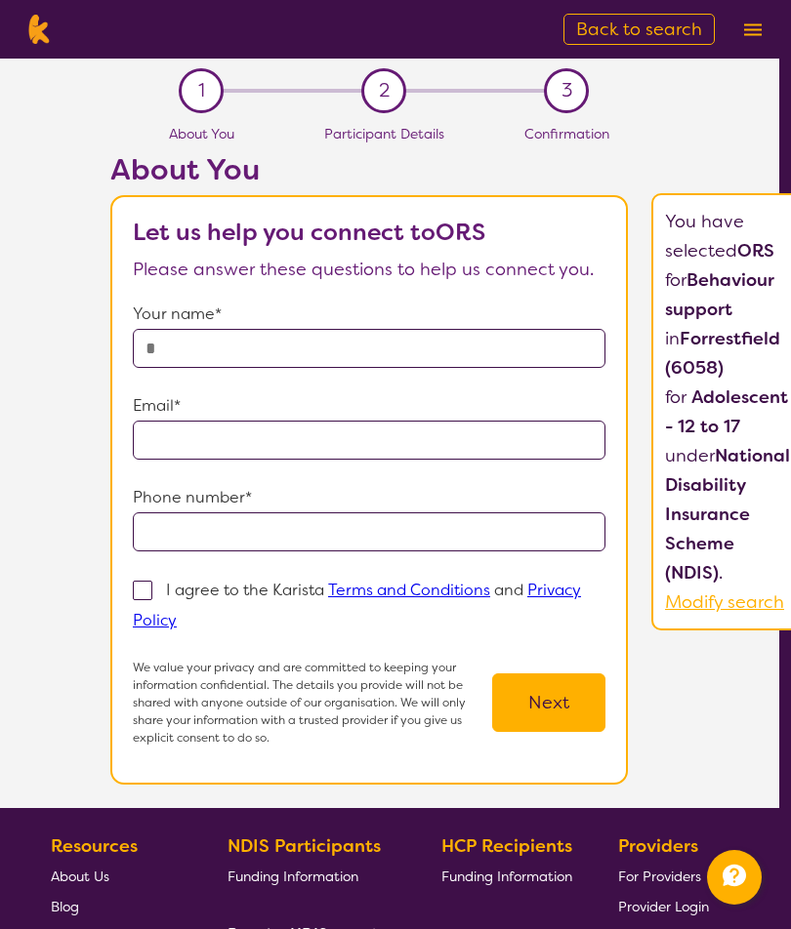
click at [490, 350] on input "text" at bounding box center [369, 348] width 472 height 39
type input "******"
click at [501, 446] on input "email" at bounding box center [369, 440] width 472 height 39
type input "**********"
click at [546, 537] on input "tel" at bounding box center [369, 531] width 472 height 39
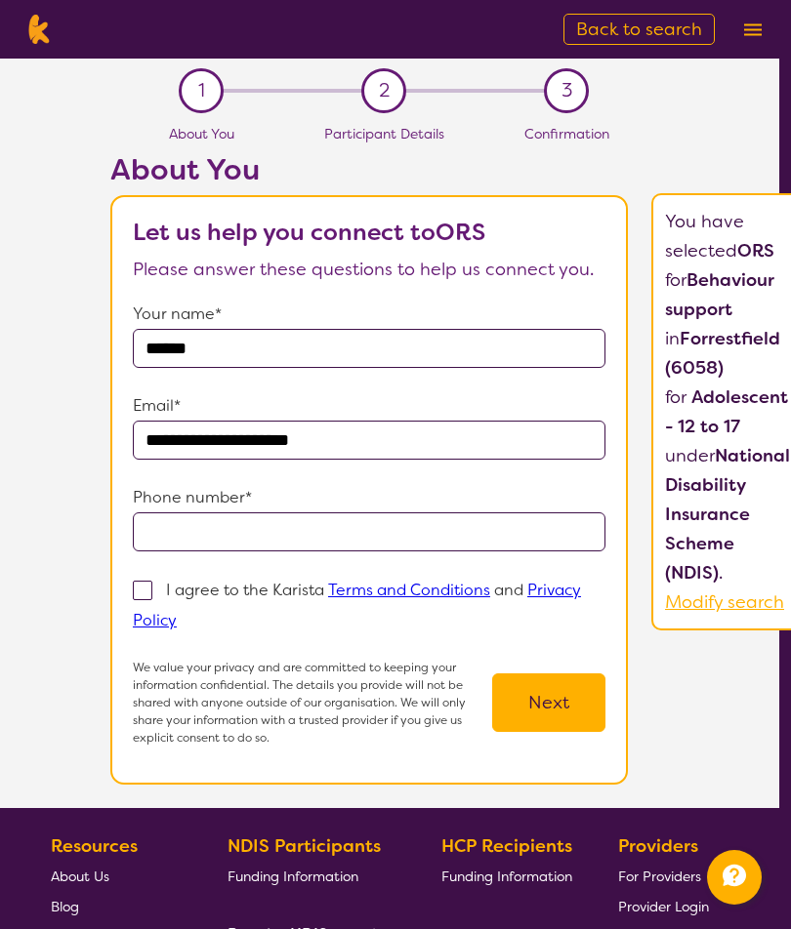
scroll to position [0, 0]
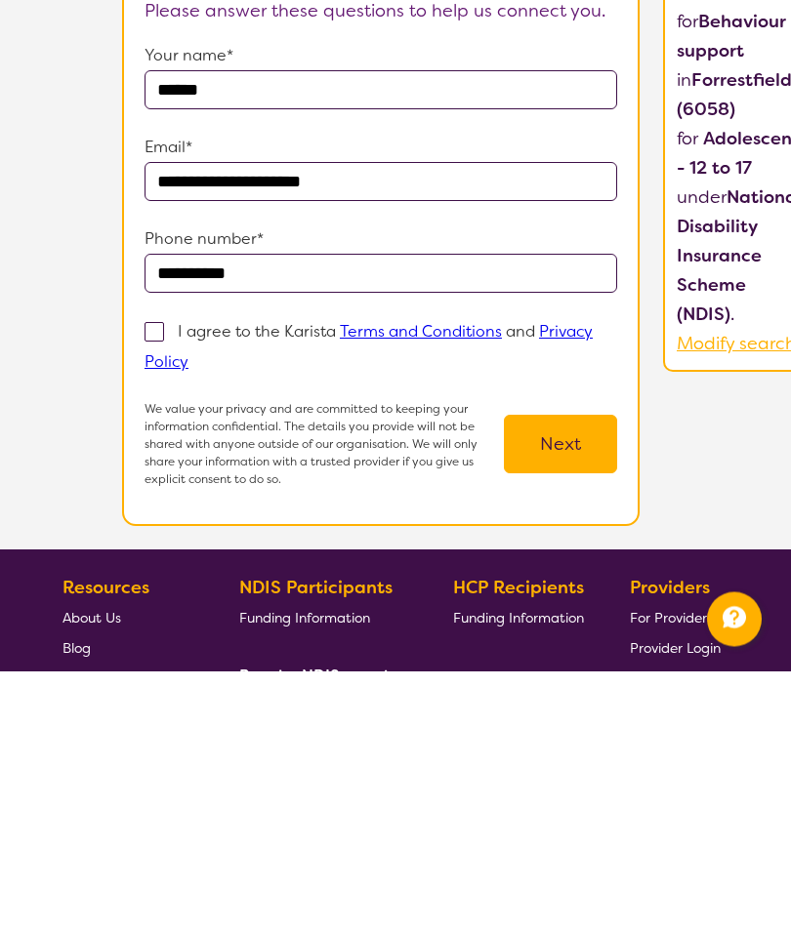
type input "**********"
click at [164, 581] on span at bounding box center [154, 591] width 20 height 20
click at [188, 613] on input "I agree to the Karista Terms and Conditions and Privacy Policy" at bounding box center [194, 619] width 13 height 13
checkbox input "true"
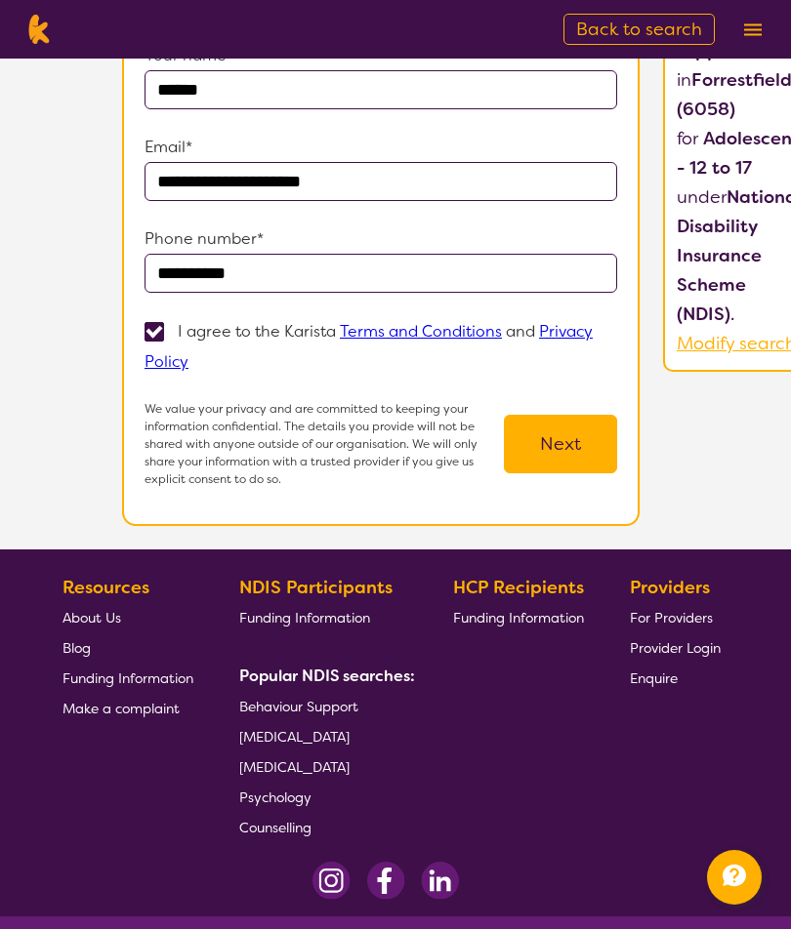
click at [556, 446] on button "Next" at bounding box center [560, 444] width 113 height 59
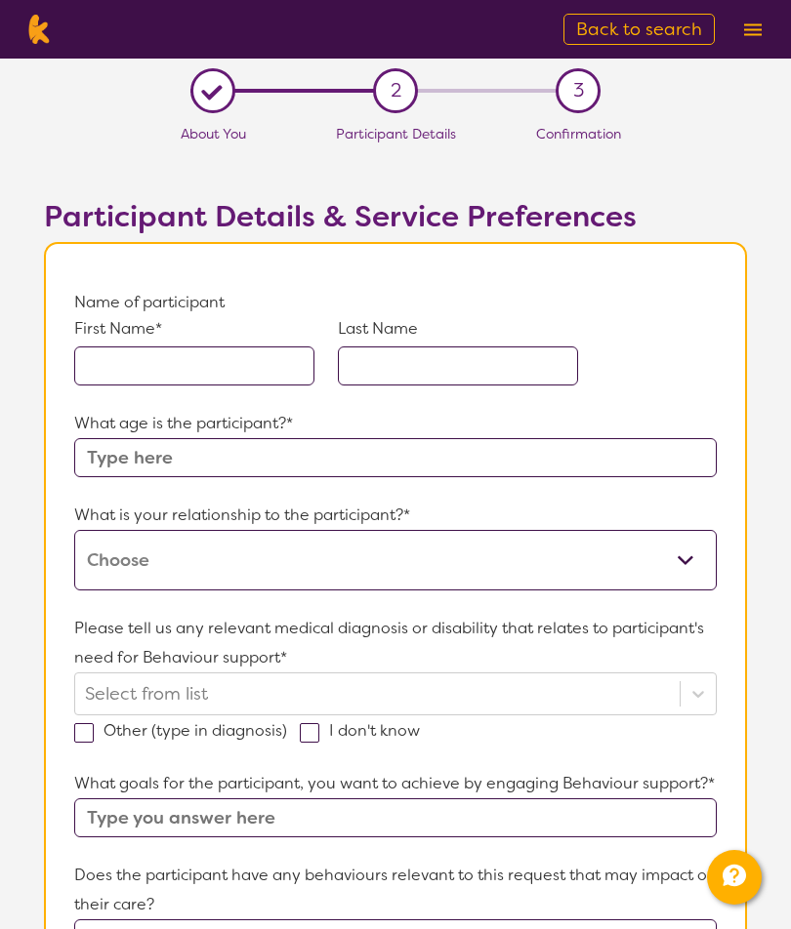
click at [243, 384] on input "text" at bounding box center [194, 366] width 240 height 39
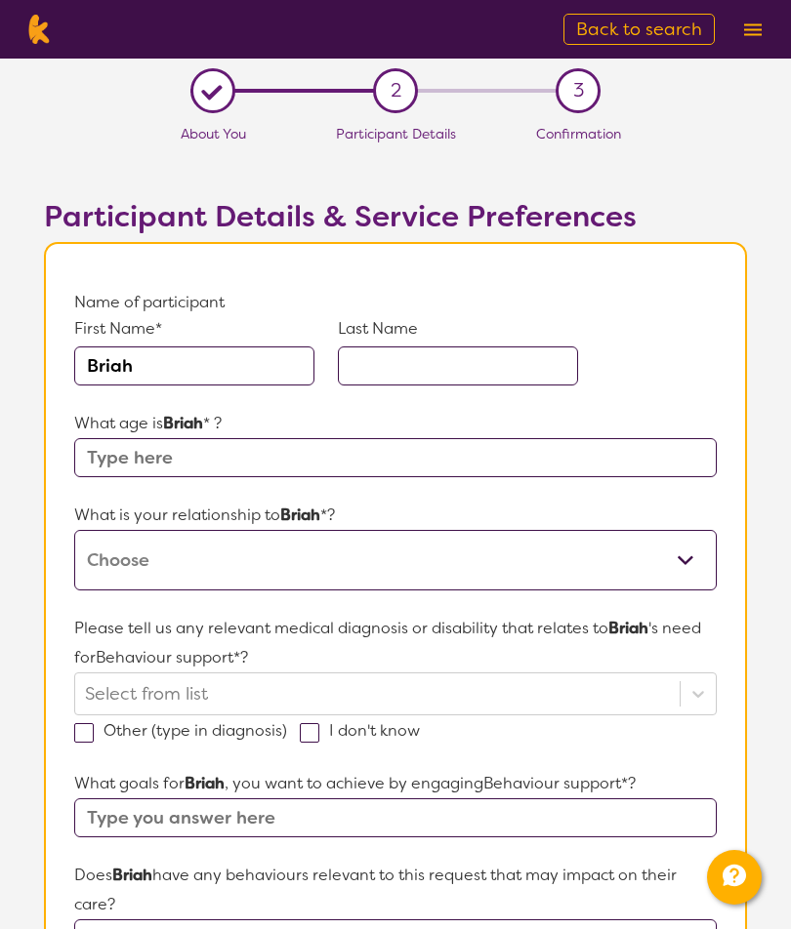
type input "Briah"
click at [454, 363] on input "text" at bounding box center [458, 366] width 240 height 39
type input "[PERSON_NAME]"
click at [608, 452] on input "text" at bounding box center [395, 457] width 642 height 39
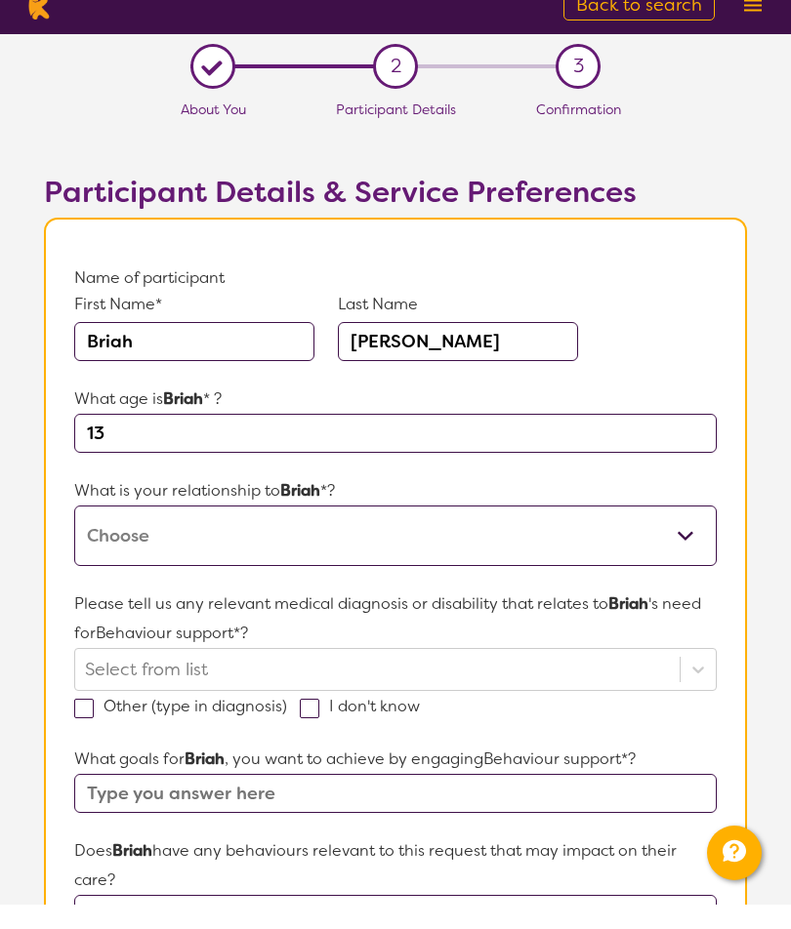
type input "13"
click at [532, 545] on select "This request is for myself I am their parent I am their child I am their spouse…" at bounding box center [395, 560] width 642 height 61
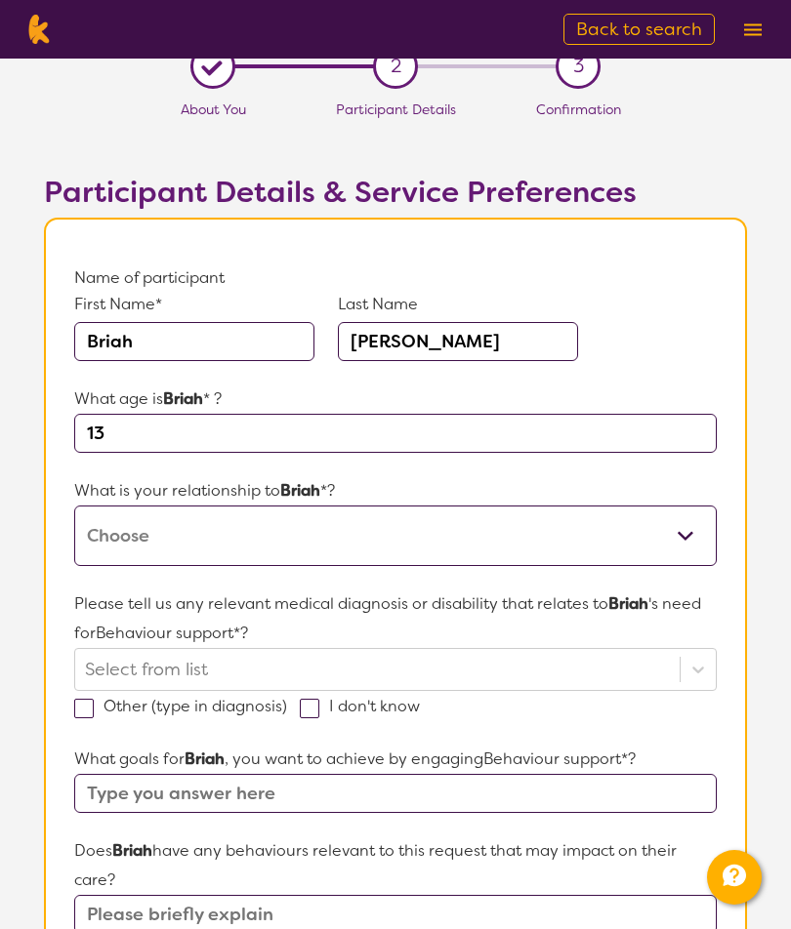
select select "I am their parent"
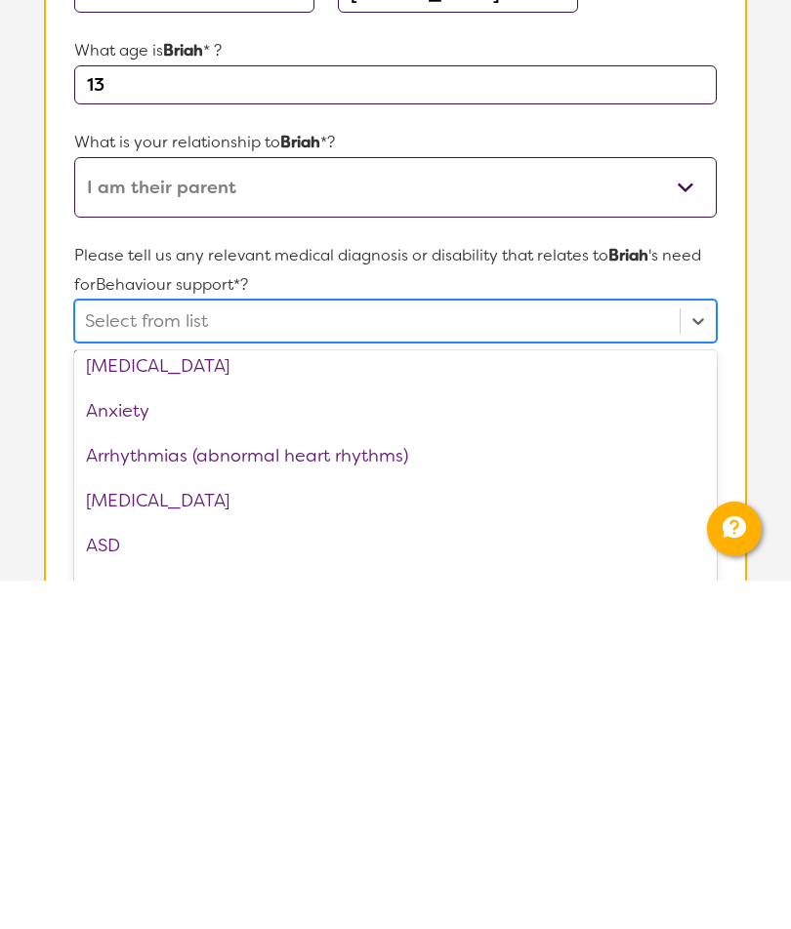
scroll to position [201, 0]
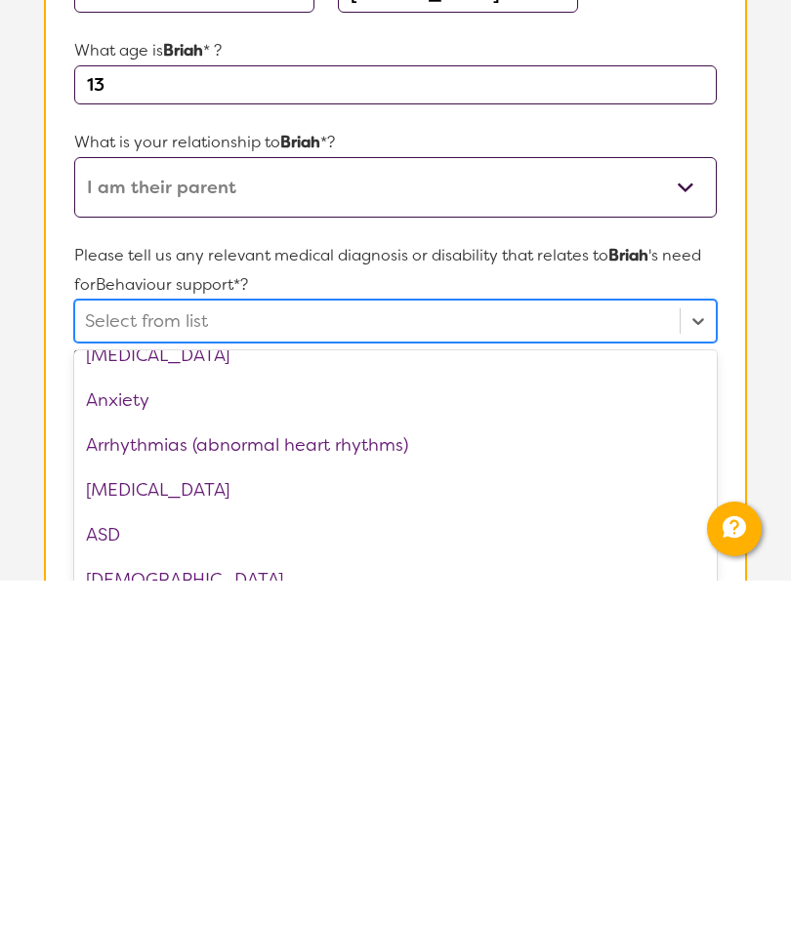
click at [151, 861] on div "ASD" at bounding box center [395, 883] width 642 height 45
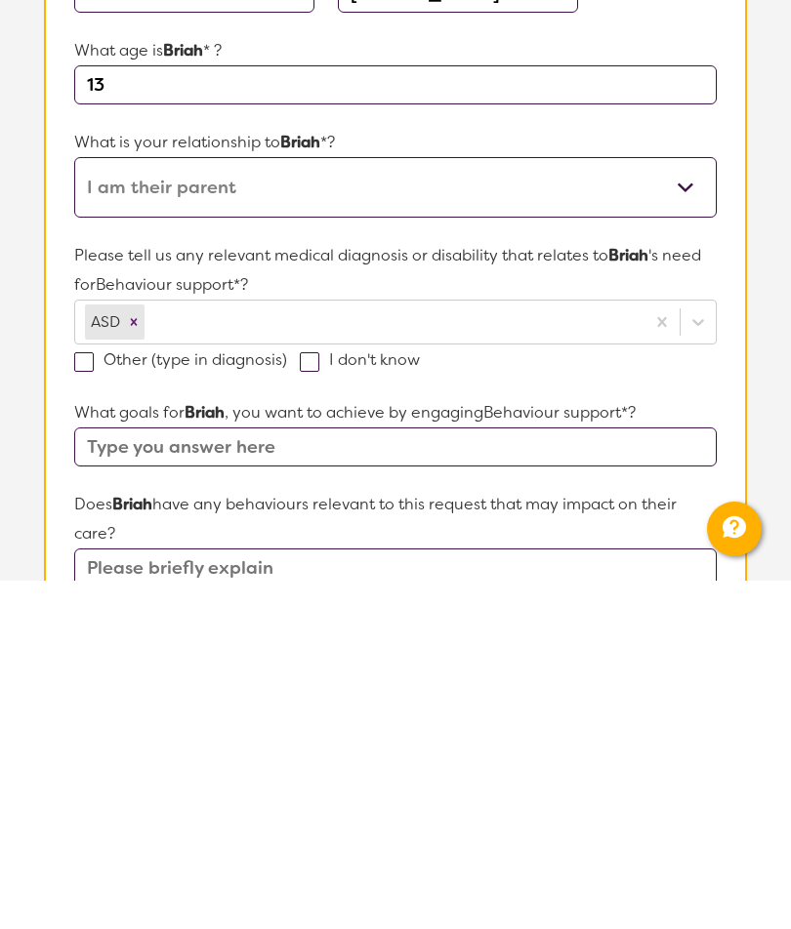
scroll to position [373, 0]
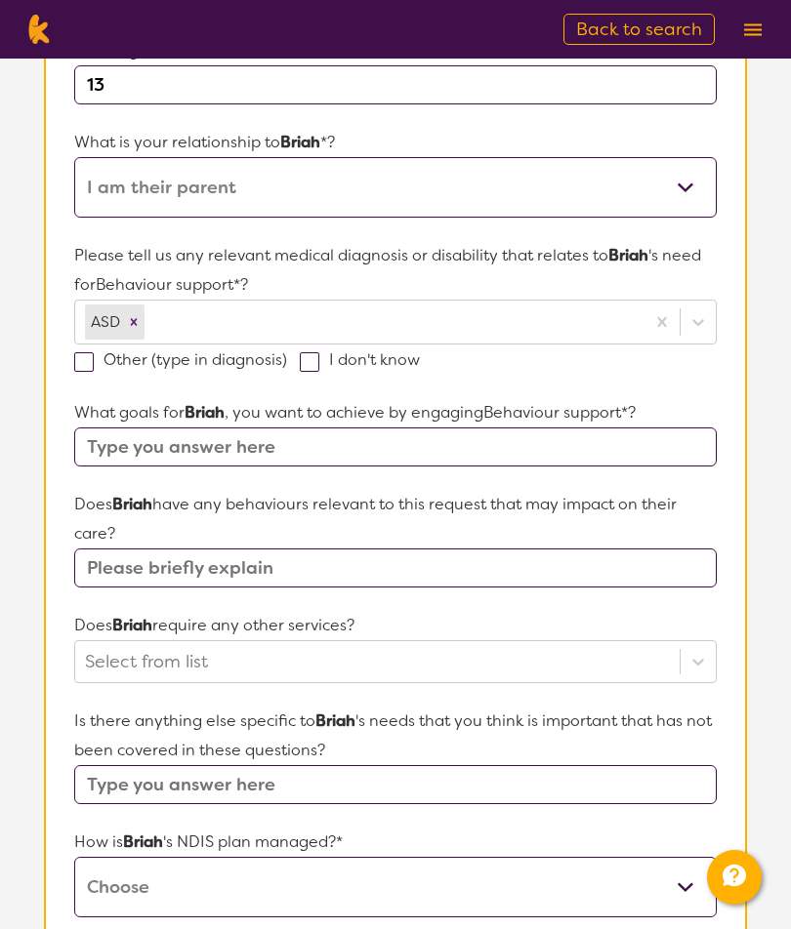
click at [515, 326] on div at bounding box center [391, 322] width 486 height 33
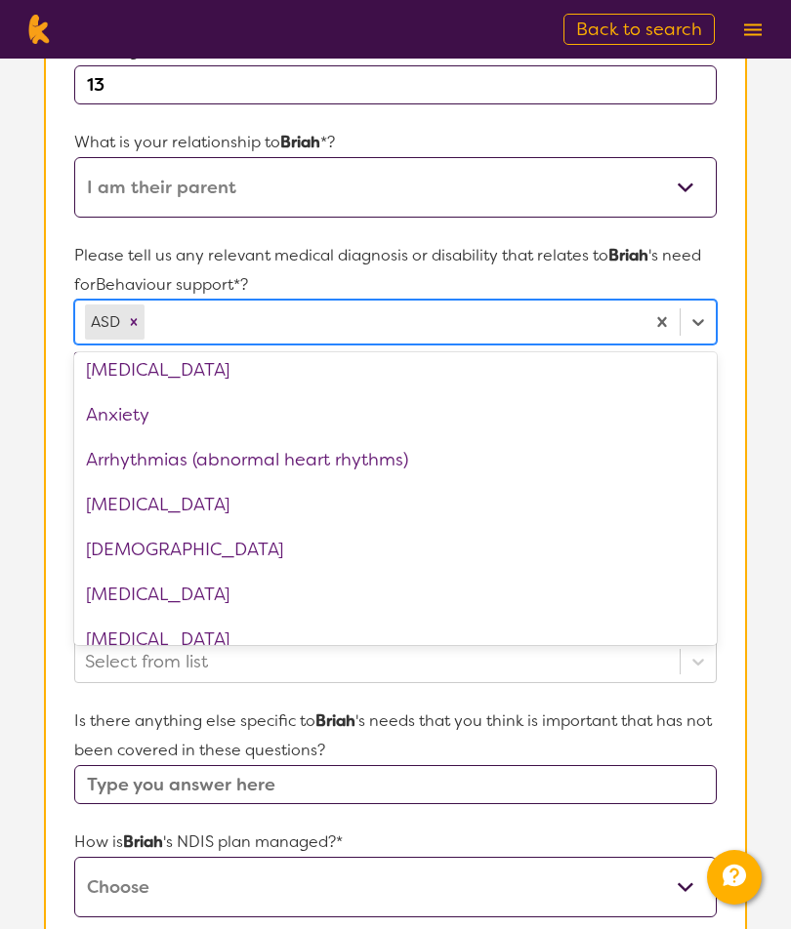
scroll to position [212, 0]
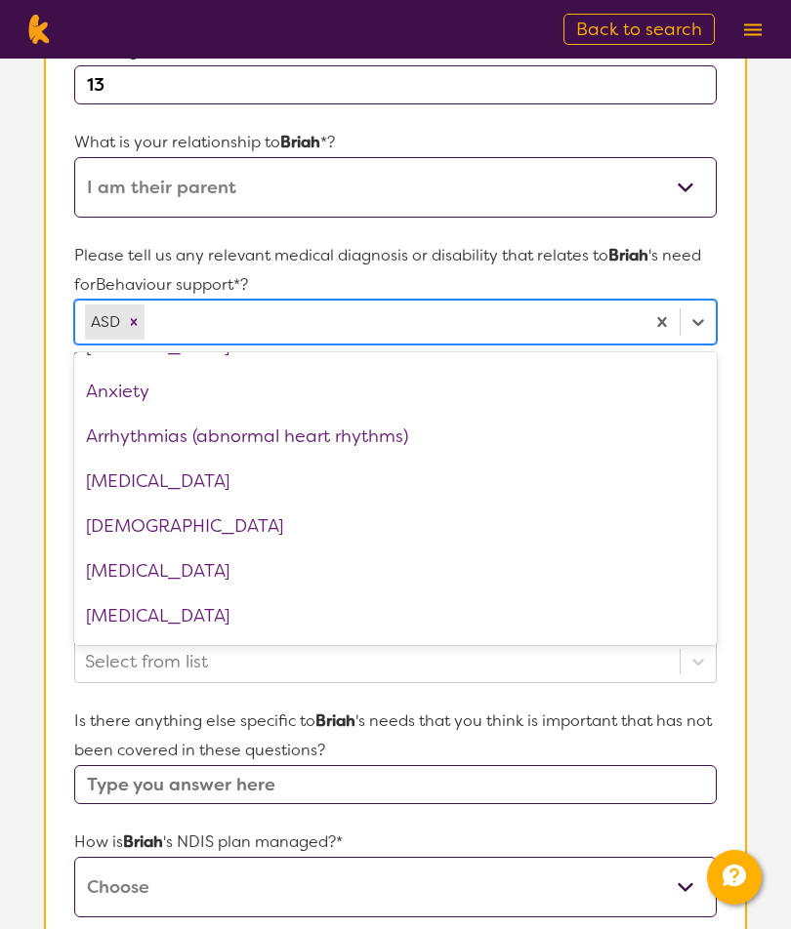
click at [299, 582] on div "[MEDICAL_DATA]" at bounding box center [395, 571] width 642 height 45
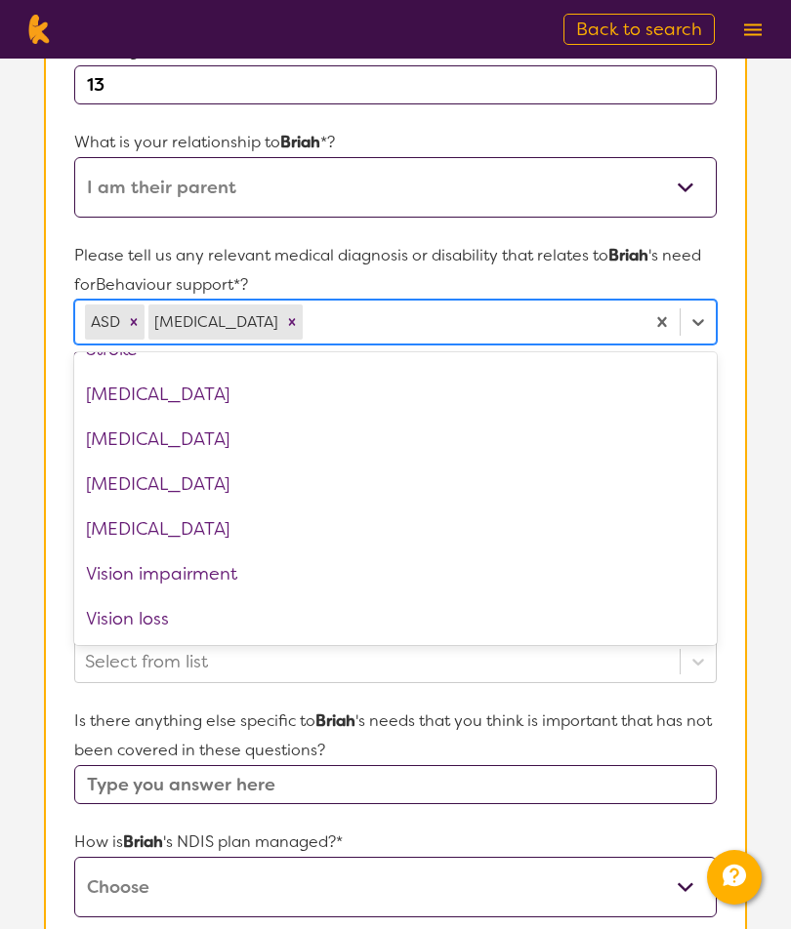
scroll to position [2993, 0]
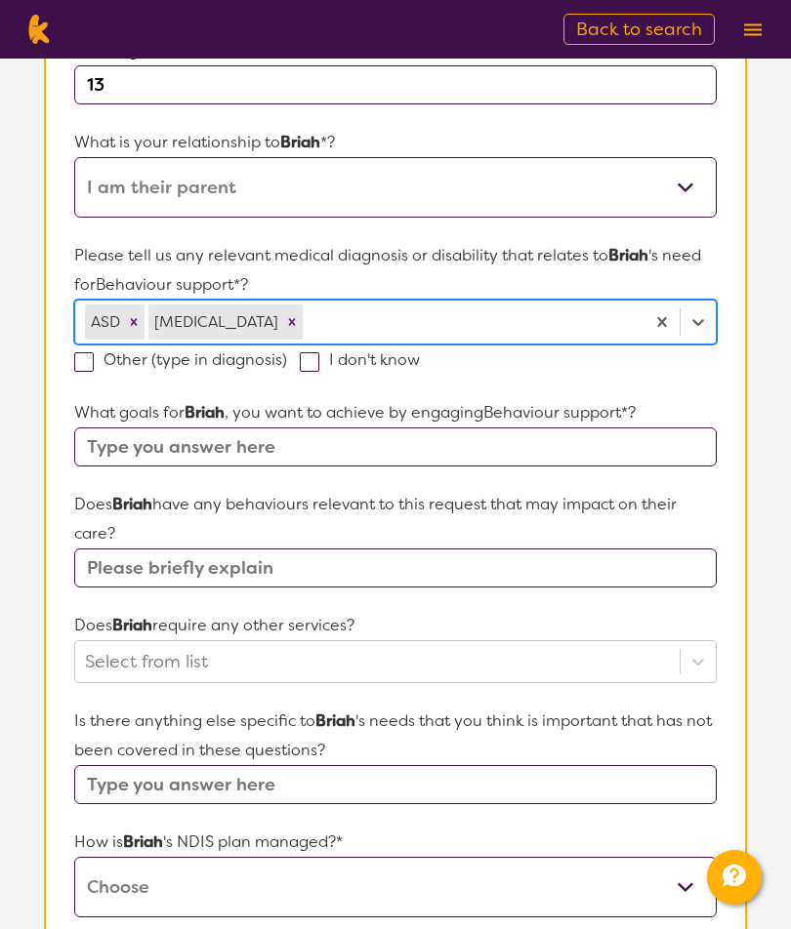
click at [647, 441] on input "text" at bounding box center [395, 447] width 642 height 39
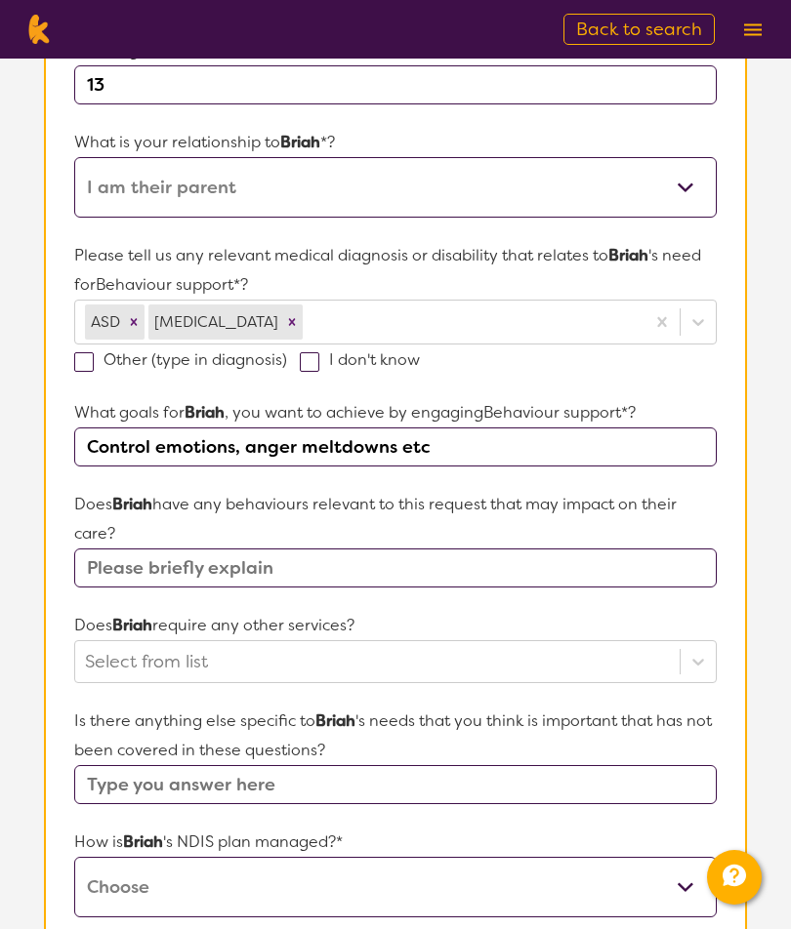
type input "Control emotions, anger meltdowns etc"
click at [639, 563] on input "text" at bounding box center [395, 568] width 642 height 39
type input "."
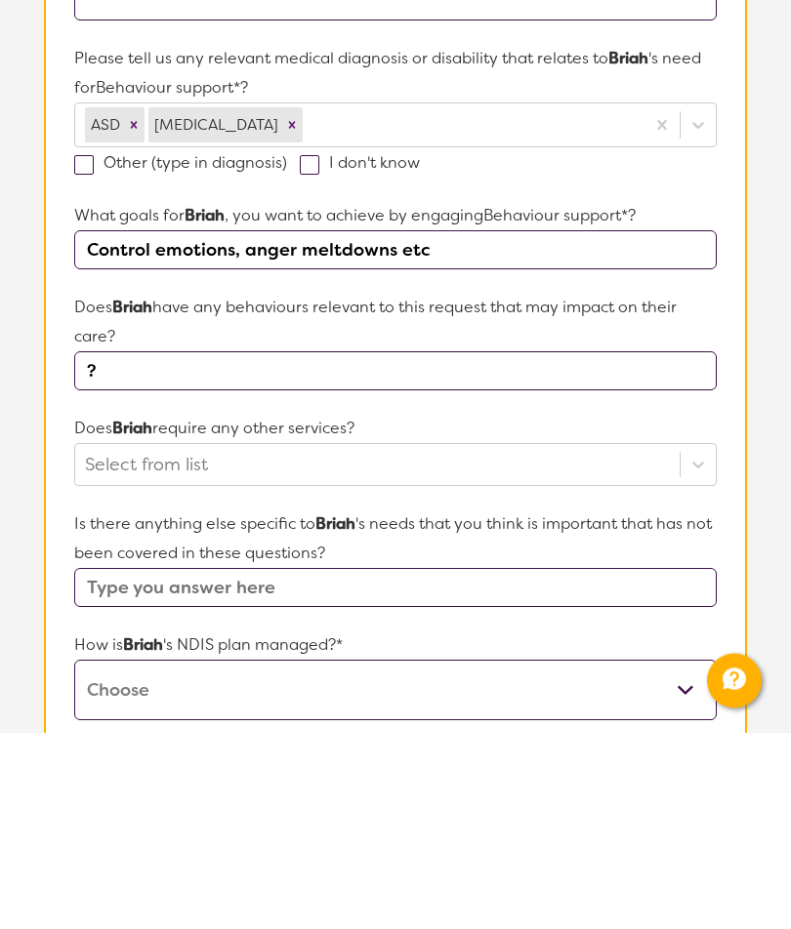
type input "?"
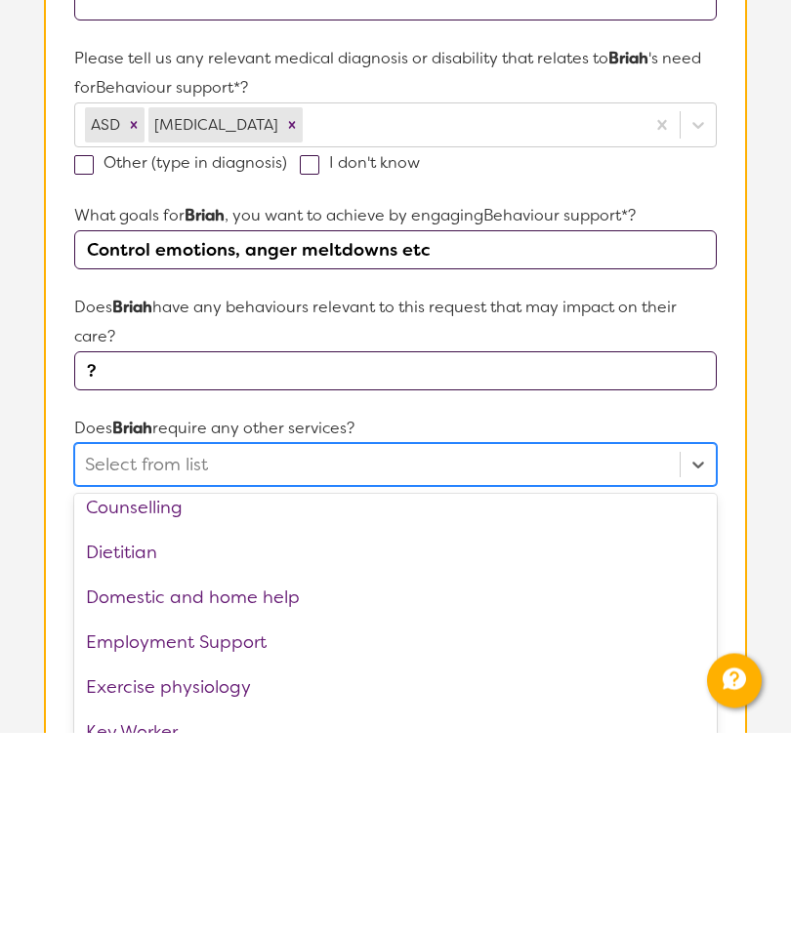
scroll to position [570, 0]
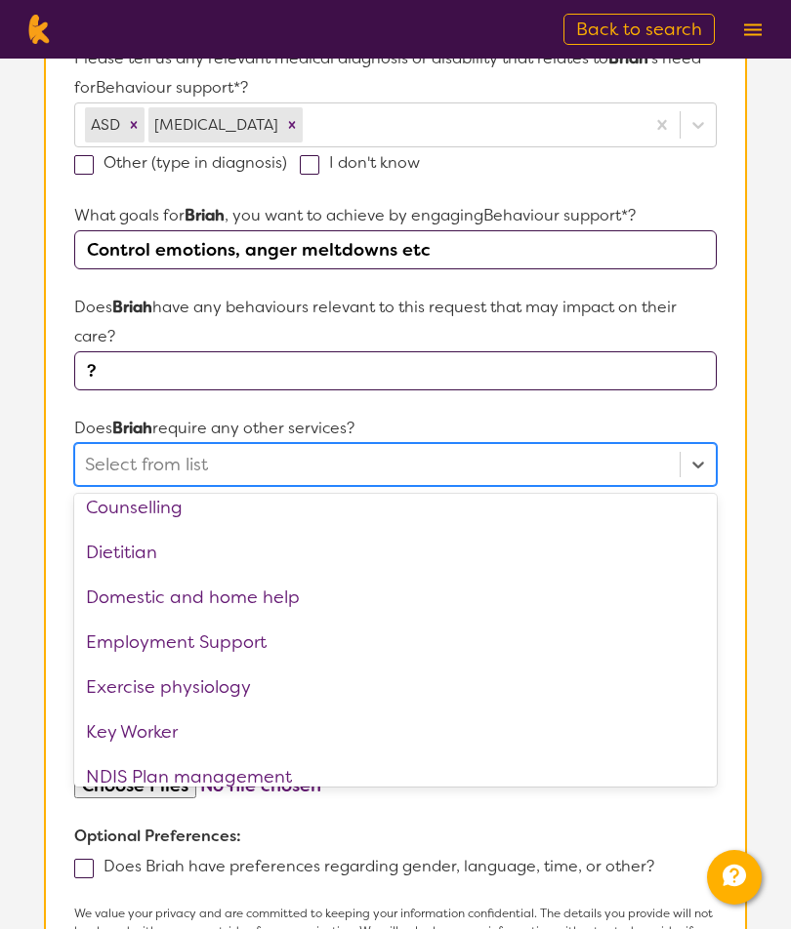
click at [622, 415] on p "Does [DEMOGRAPHIC_DATA] require any other services?" at bounding box center [395, 428] width 642 height 29
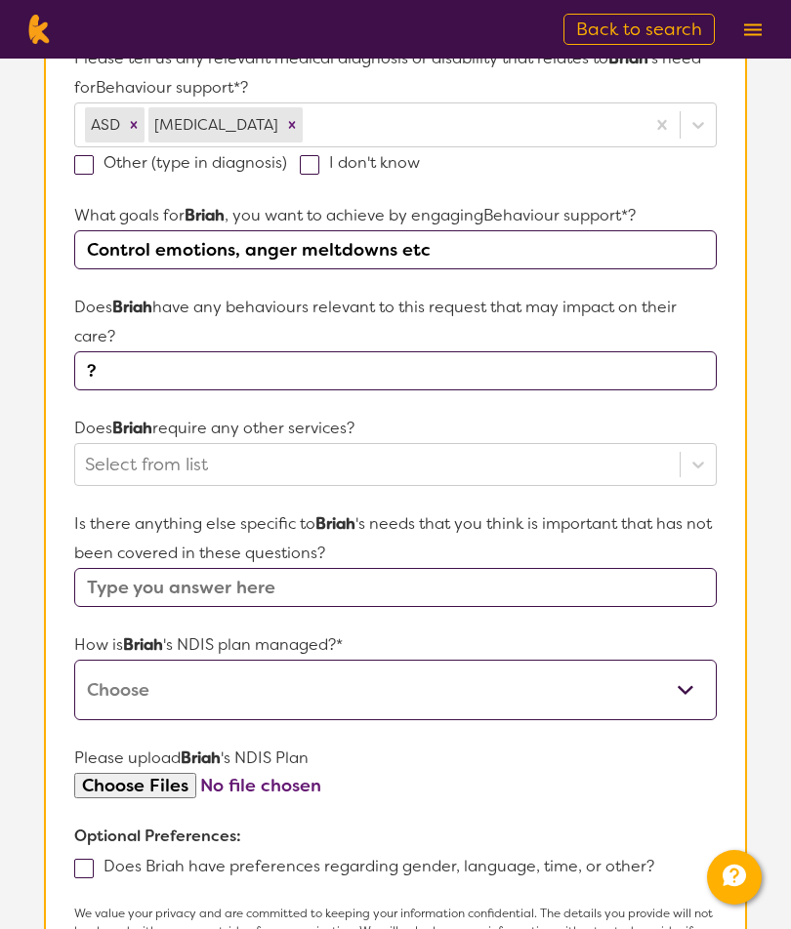
click at [677, 686] on select "Self-managed NDIS plan Managed by a registered plan management provider (not th…" at bounding box center [395, 690] width 642 height 61
select select "Plan Managed"
click at [142, 796] on input "file" at bounding box center [395, 786] width 642 height 26
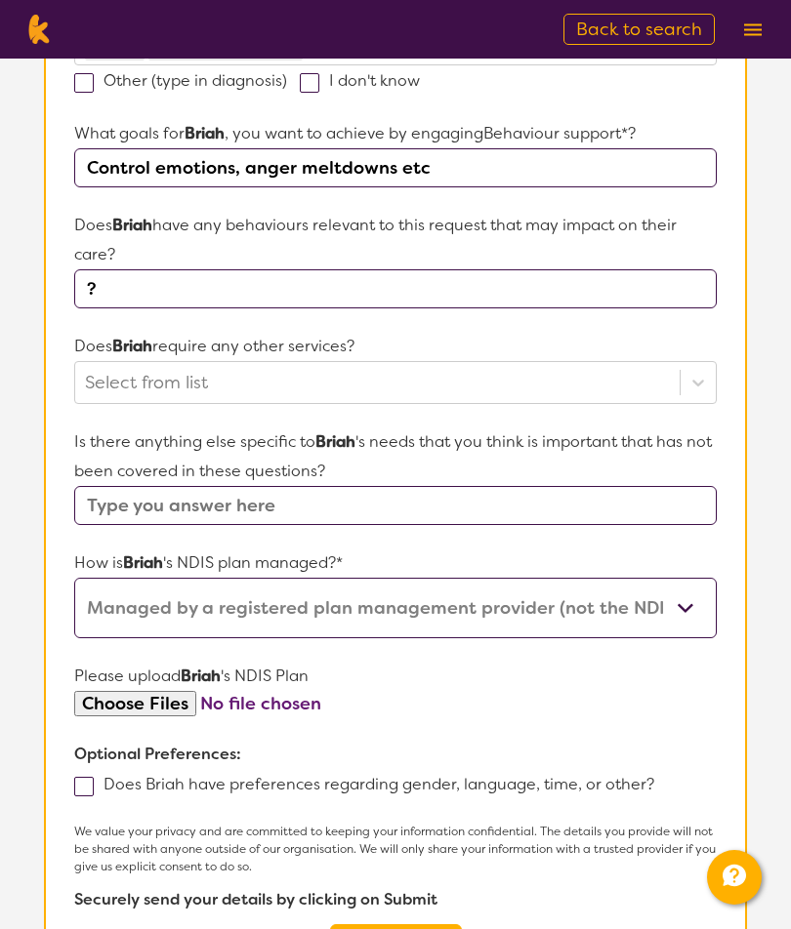
type input "C:\fakepath\[PERSON_NAME] NDIS plan.pdf"
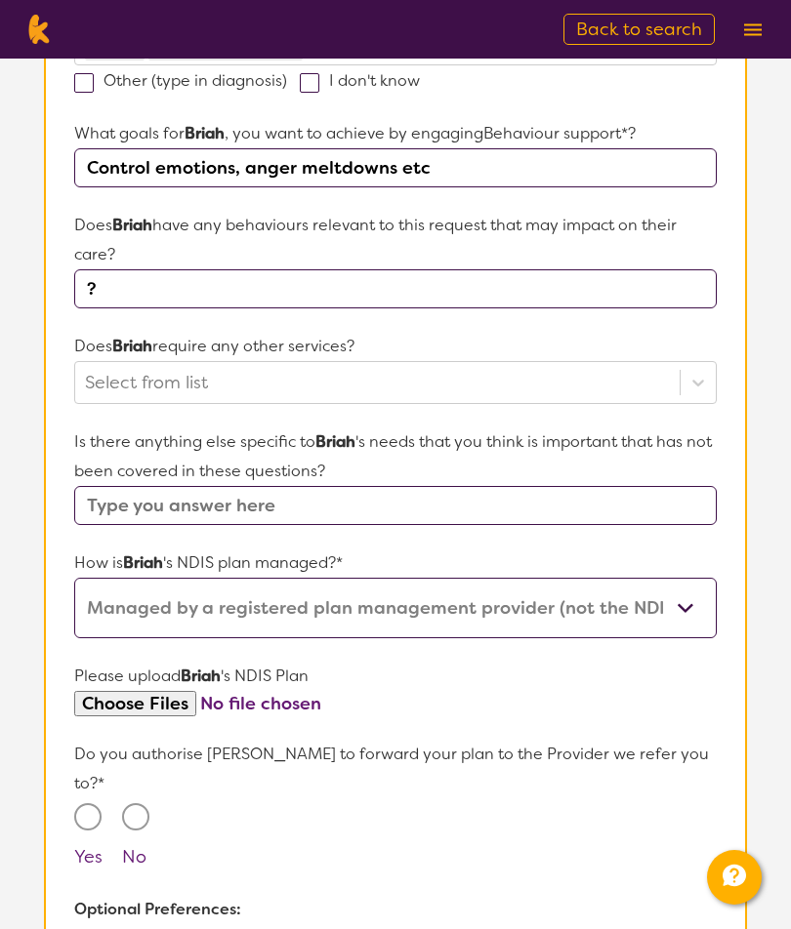
click at [564, 506] on input "text" at bounding box center [395, 505] width 642 height 39
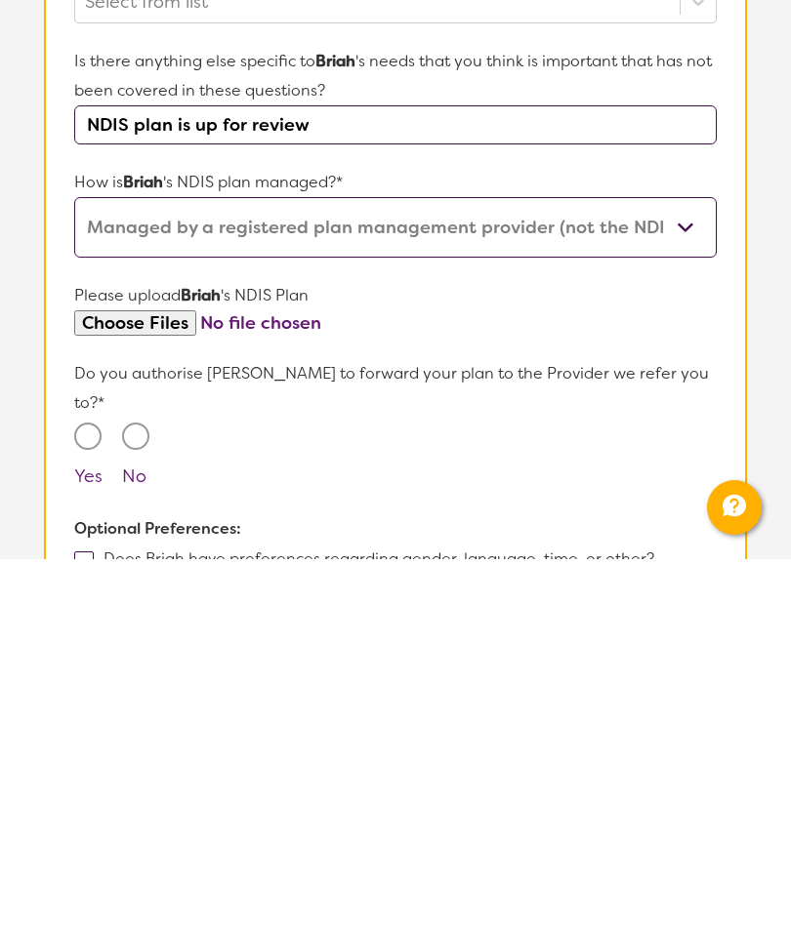
scroll to position [665, 0]
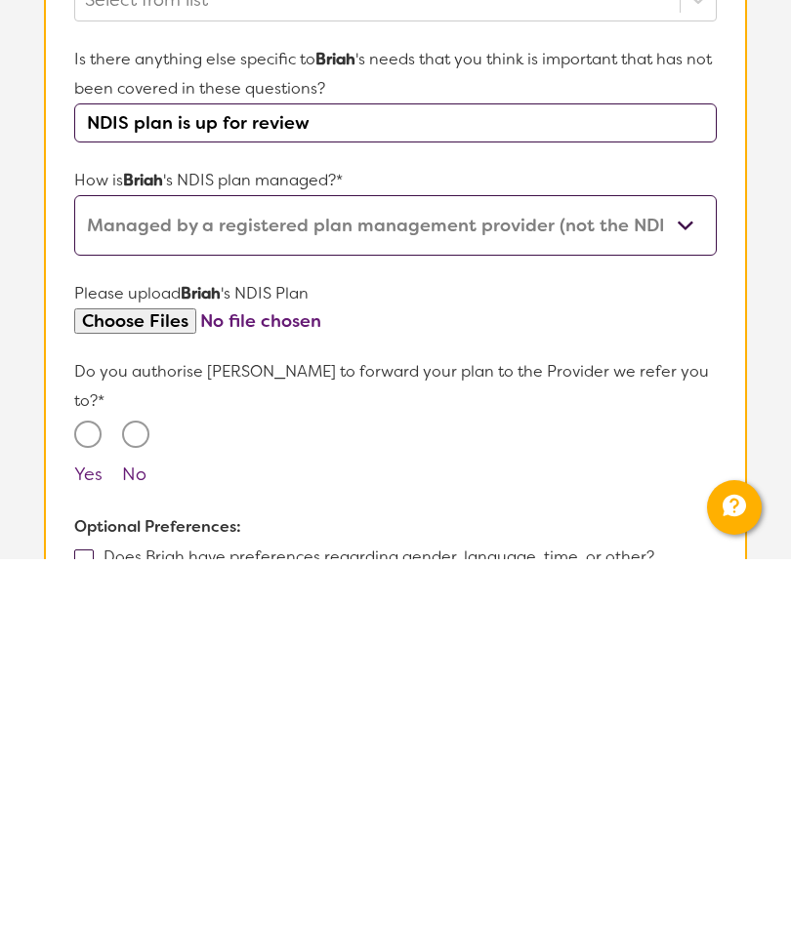
type input "NDIS plan is up for review"
click at [97, 791] on input "Yes" at bounding box center [87, 804] width 27 height 27
radio input "true"
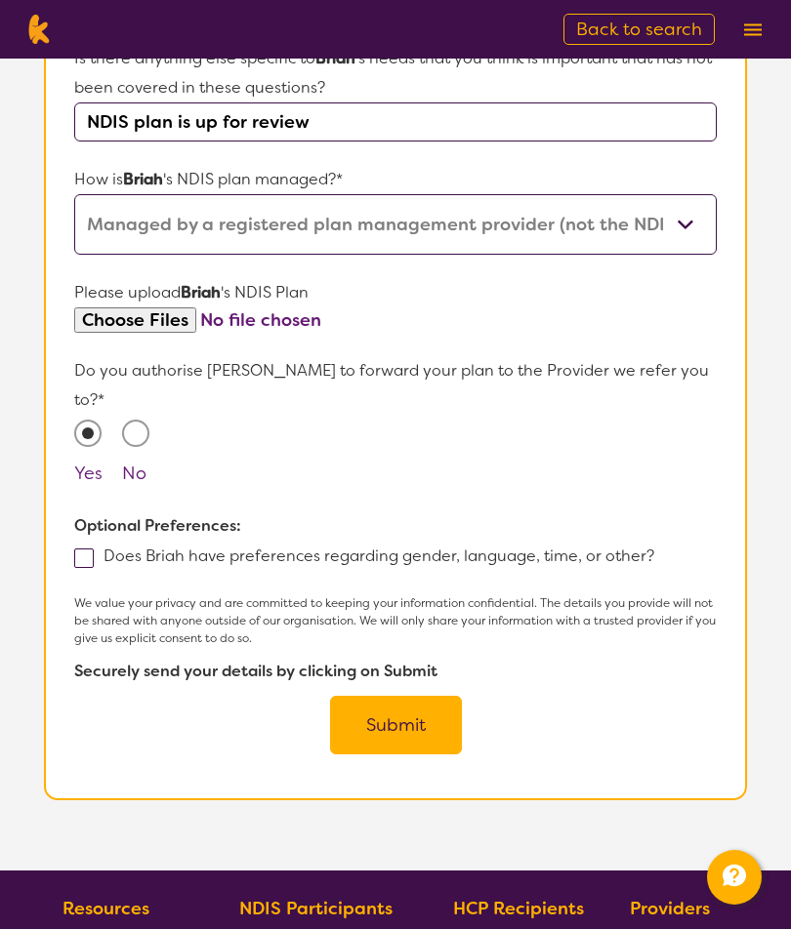
click at [88, 549] on span at bounding box center [84, 559] width 20 height 20
click at [654, 549] on input "Does Briah have preferences regarding gender, language, time, or other?" at bounding box center [660, 555] width 13 height 13
checkbox input "true"
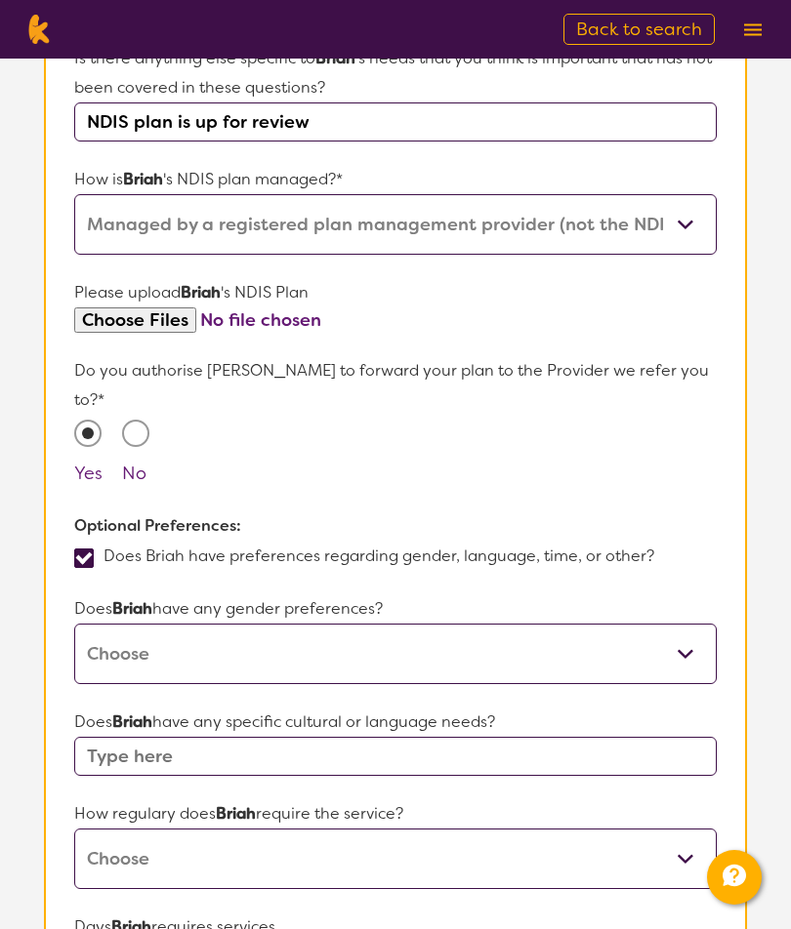
click at [681, 624] on select "[DEMOGRAPHIC_DATA] [DEMOGRAPHIC_DATA] Other No Preference" at bounding box center [395, 654] width 642 height 61
select select "[DEMOGRAPHIC_DATA]"
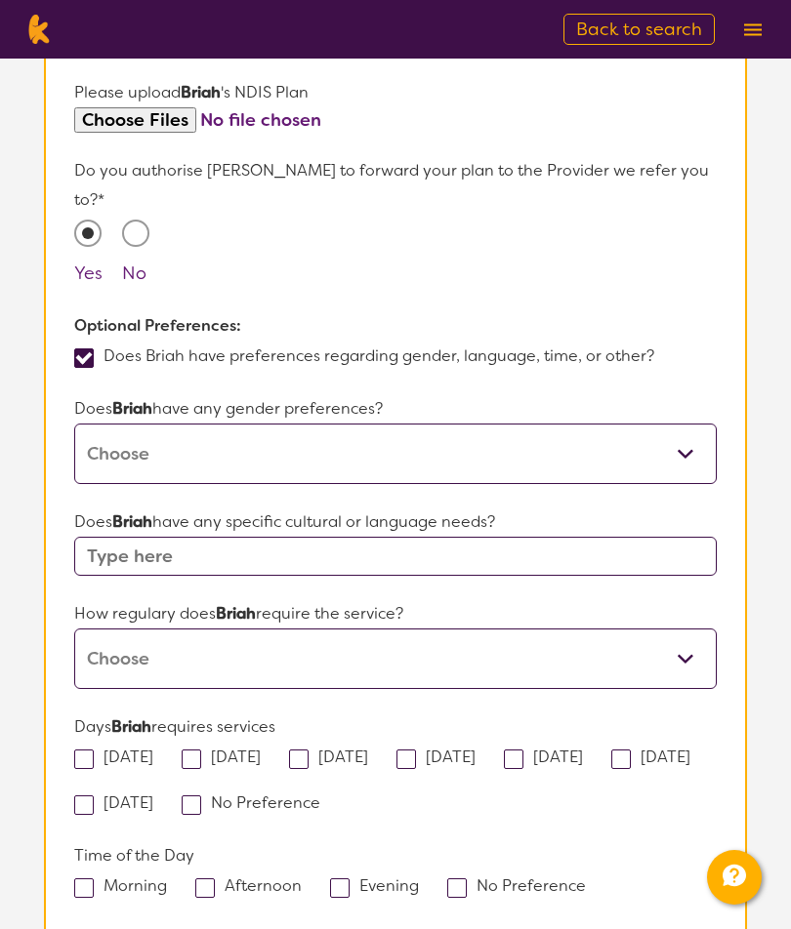
scroll to position [1248, 0]
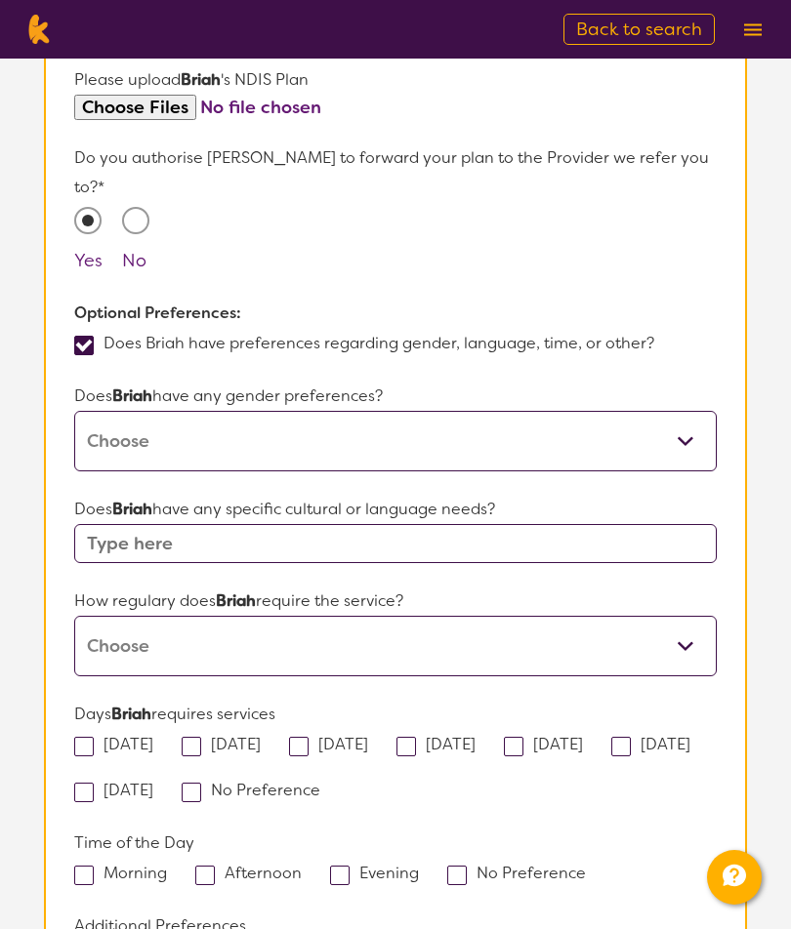
click at [688, 622] on select "Daily Twice a week Weekly Every fortnight Monthly Other" at bounding box center [395, 646] width 642 height 61
select select "Every fortnight"
click at [95, 734] on label "[DATE]" at bounding box center [120, 744] width 92 height 20
click at [153, 737] on input "[DATE]" at bounding box center [159, 743] width 13 height 13
checkbox input "true"
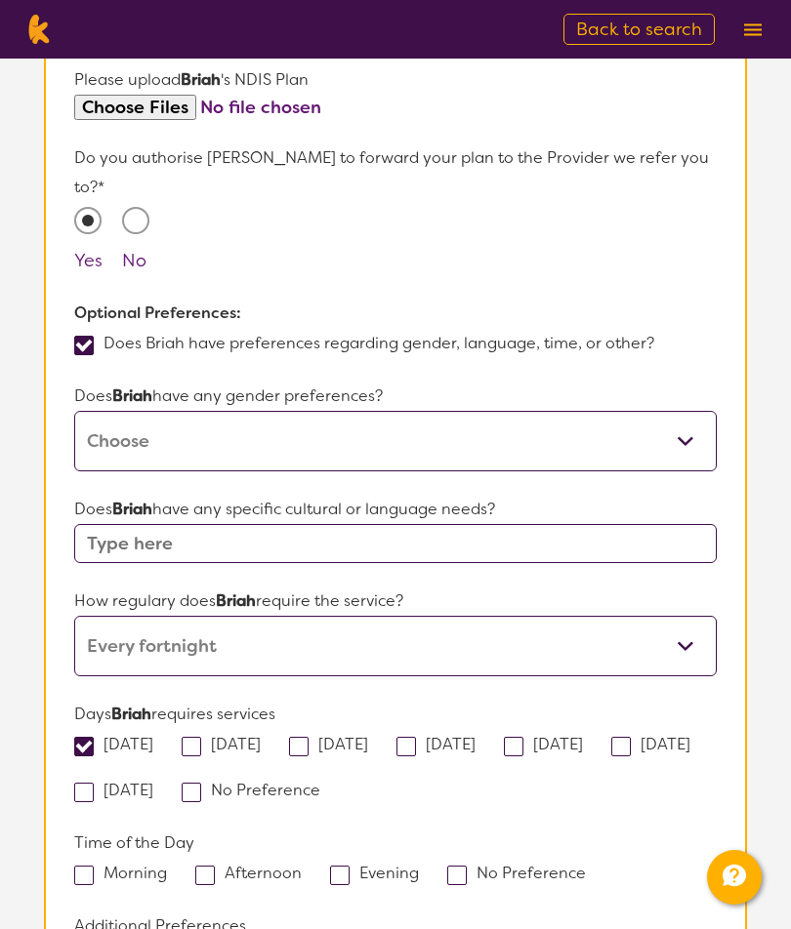
click at [201, 737] on span at bounding box center [192, 747] width 20 height 20
click at [261, 737] on input "[DATE]" at bounding box center [267, 743] width 13 height 13
checkbox input "true"
click at [342, 734] on label "[DATE]" at bounding box center [335, 744] width 92 height 20
click at [368, 737] on input "[DATE]" at bounding box center [374, 743] width 13 height 13
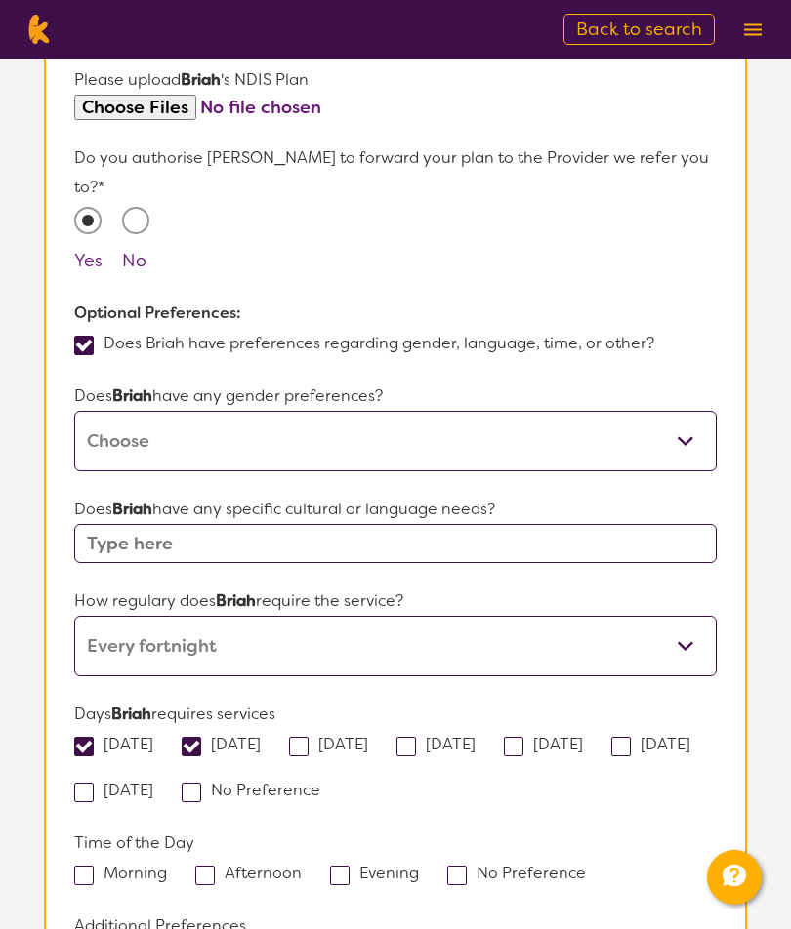
checkbox input "true"
click at [416, 737] on span at bounding box center [406, 747] width 20 height 20
click at [477, 737] on input "[DATE]" at bounding box center [481, 743] width 13 height 13
checkbox input "true"
click at [523, 737] on span at bounding box center [514, 747] width 20 height 20
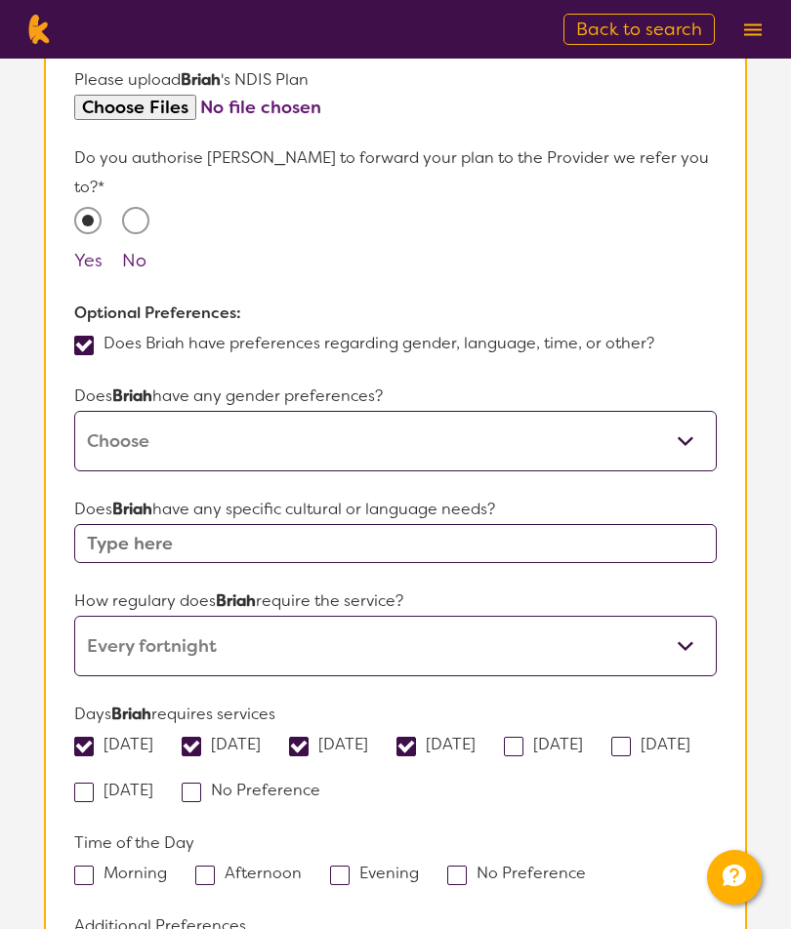
click at [595, 737] on input "[DATE]" at bounding box center [589, 743] width 13 height 13
checkbox input "true"
click at [214, 866] on span at bounding box center [205, 876] width 20 height 20
click at [302, 866] on input "Afternoon" at bounding box center [308, 872] width 13 height 13
checkbox input "true"
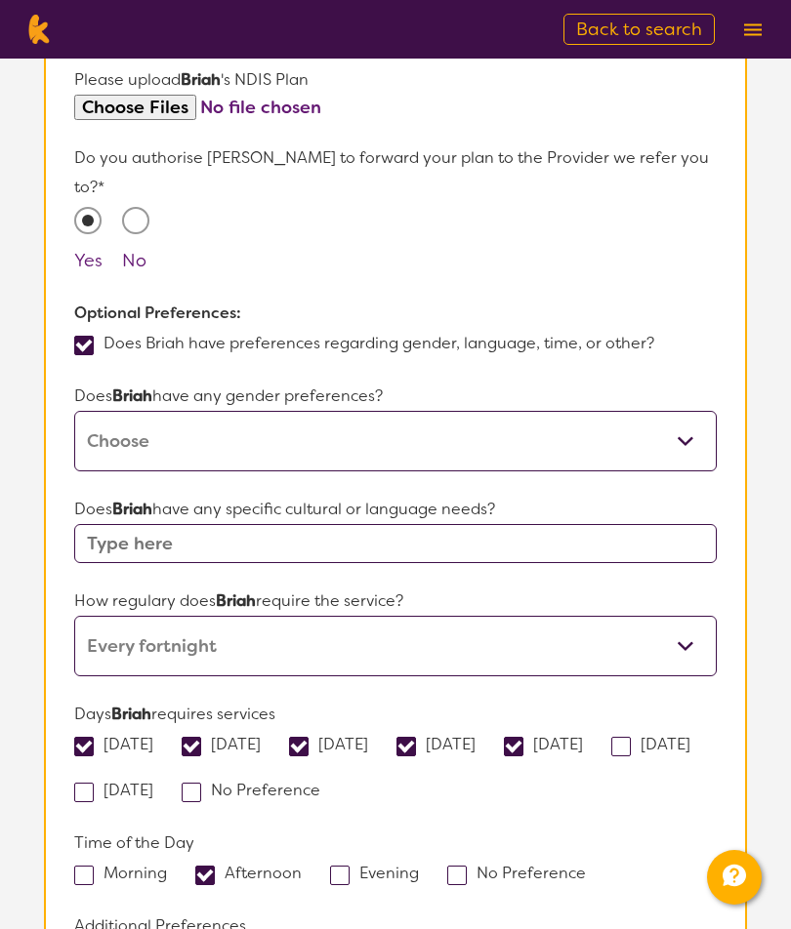
click at [339, 866] on span at bounding box center [340, 876] width 20 height 20
click at [419, 866] on input "Evening" at bounding box center [425, 872] width 13 height 13
checkbox input "true"
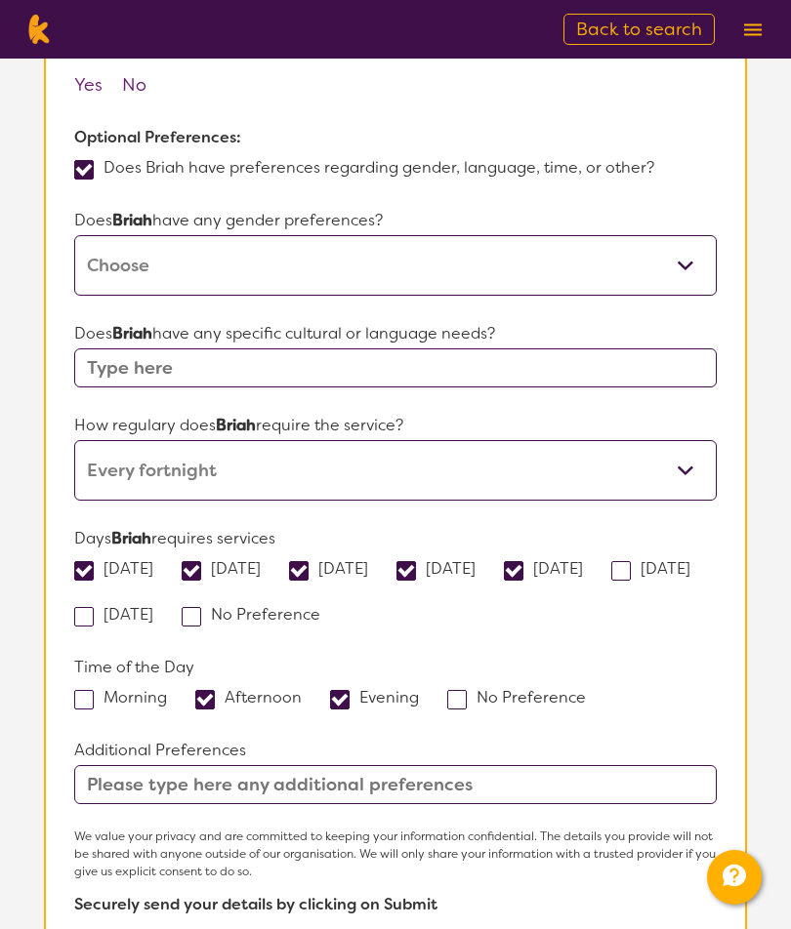
scroll to position [1425, 0]
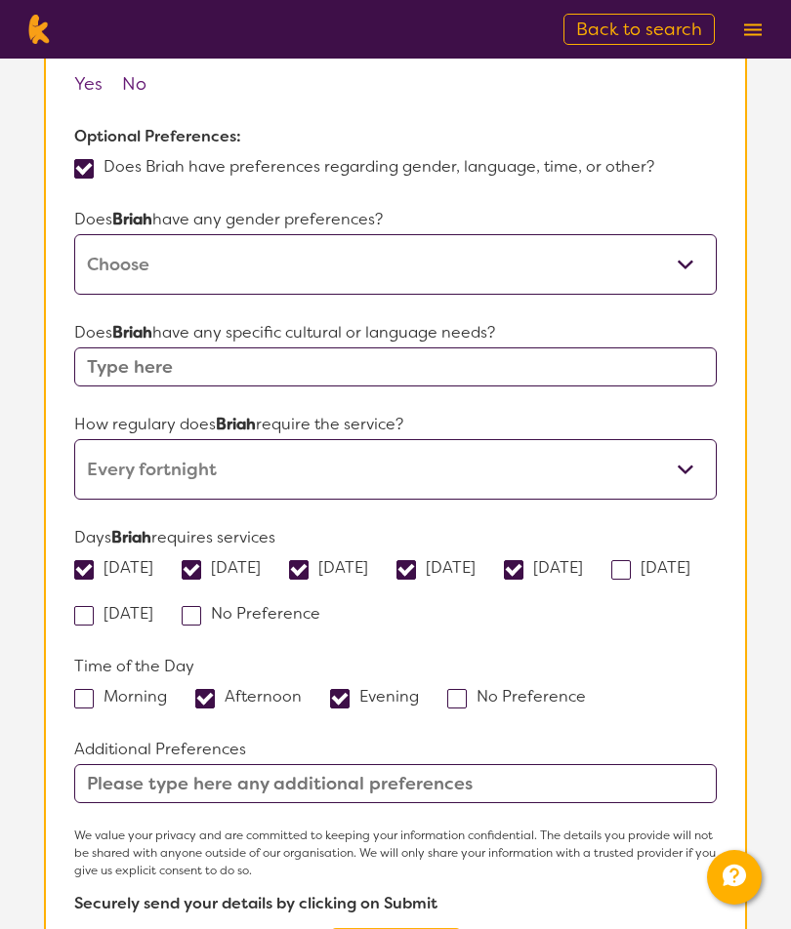
click at [559, 768] on input "text" at bounding box center [395, 783] width 642 height 39
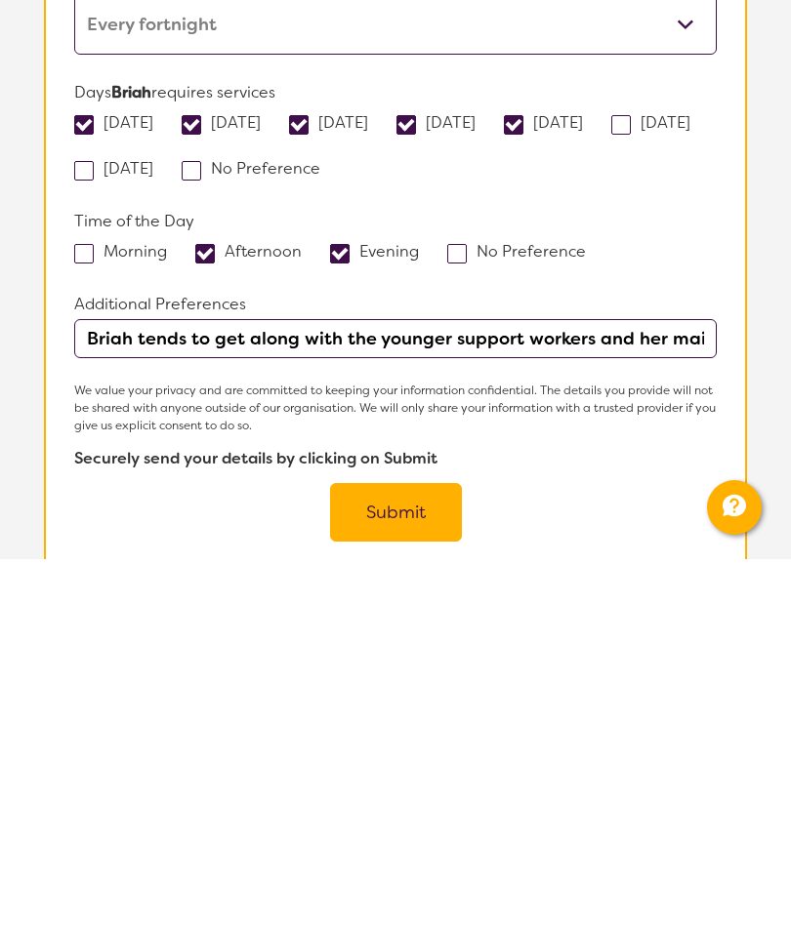
type input "Briah tends to get along with the younger support workers and her main interest…"
click at [388, 853] on button "Submit" at bounding box center [396, 882] width 132 height 59
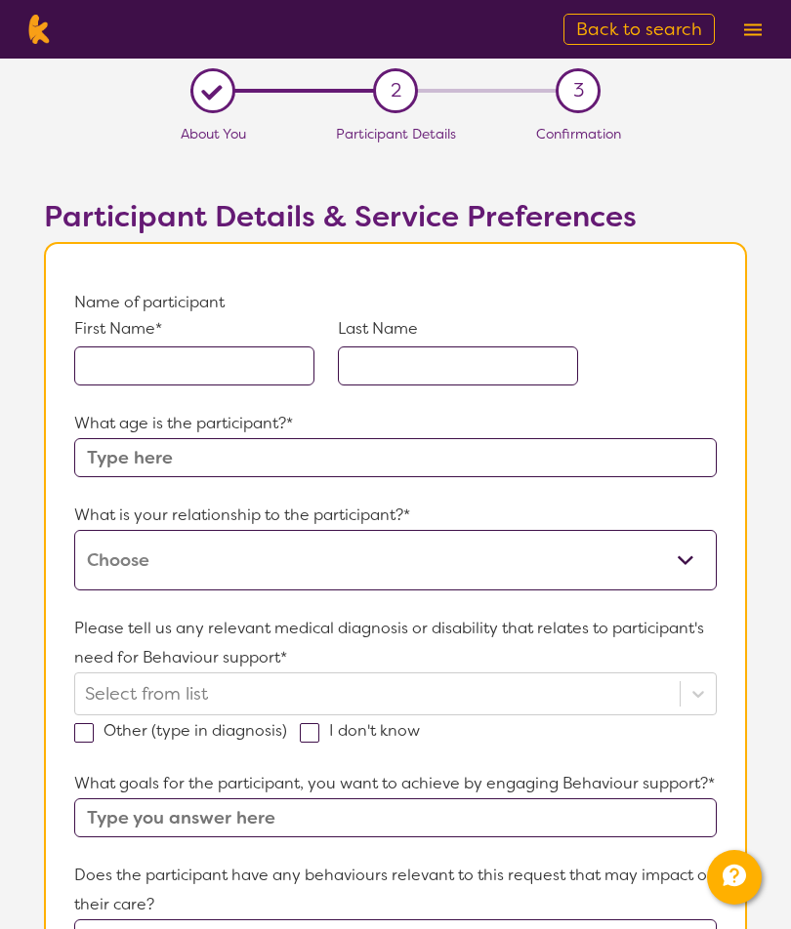
scroll to position [1332, 0]
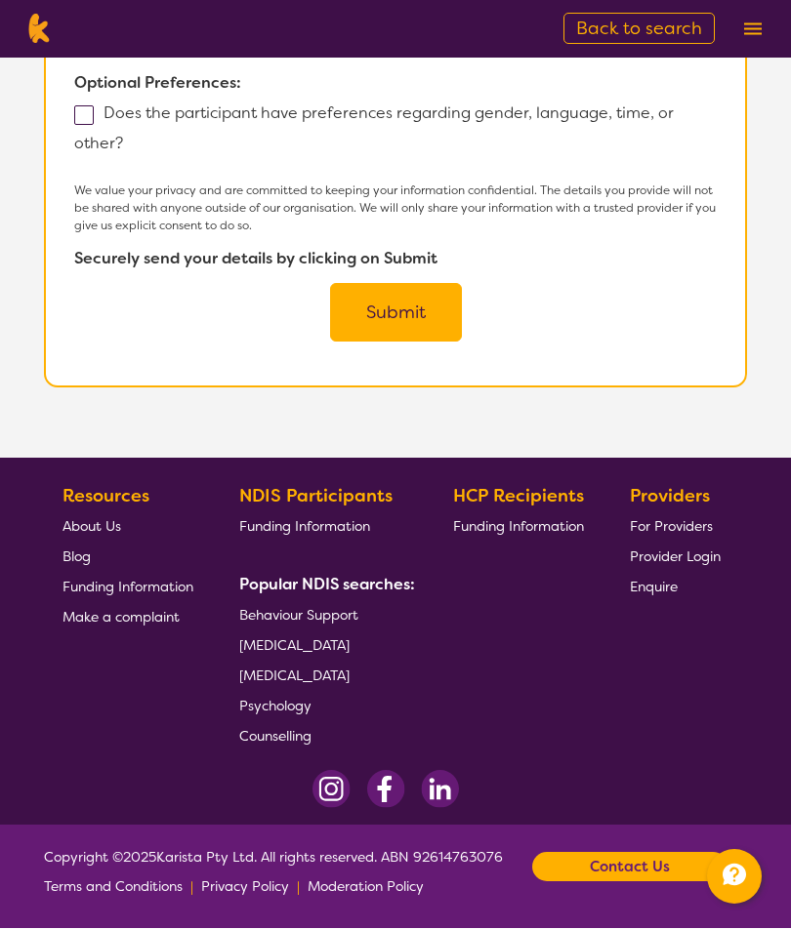
scroll to position [259, 0]
